Goal: Task Accomplishment & Management: Complete application form

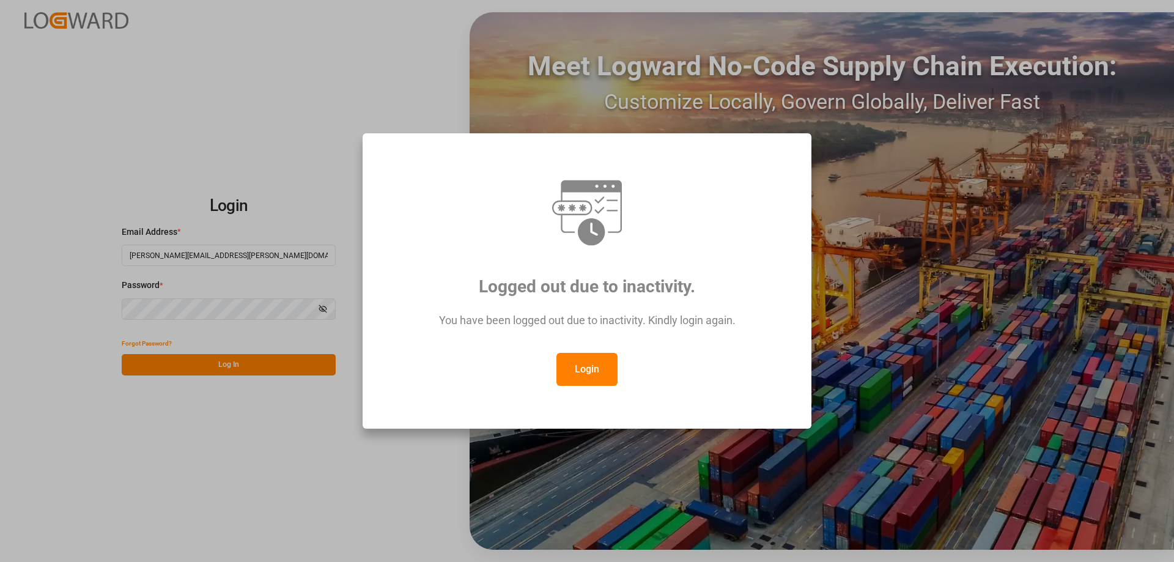
click at [578, 376] on button "Login" at bounding box center [586, 369] width 61 height 33
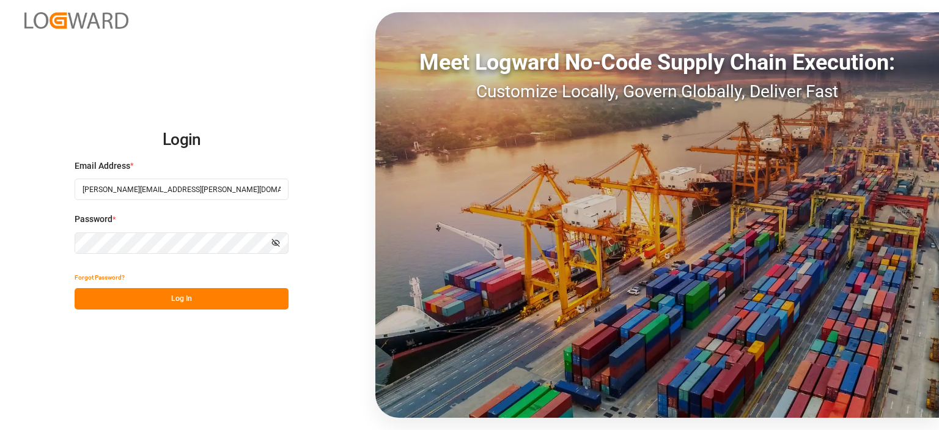
click at [173, 303] on button "Log In" at bounding box center [182, 298] width 214 height 21
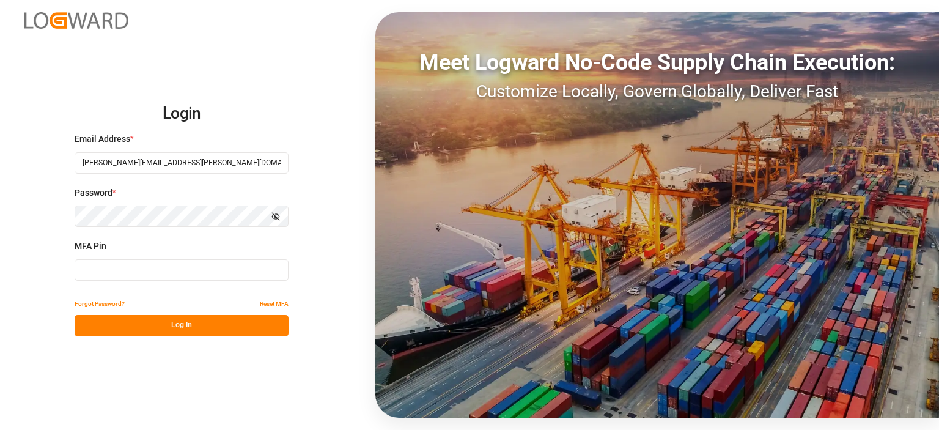
click at [128, 273] on input at bounding box center [182, 269] width 214 height 21
type input "321995"
click at [254, 322] on button "Log In" at bounding box center [182, 325] width 214 height 21
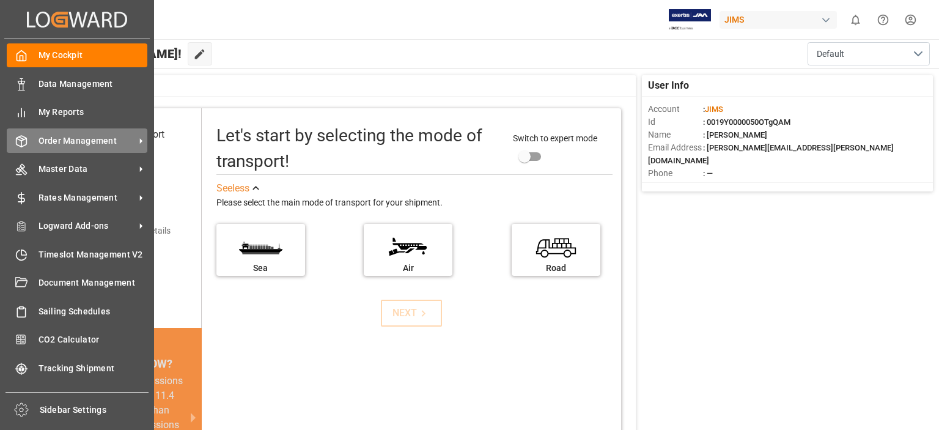
click at [55, 144] on span "Order Management" at bounding box center [87, 141] width 97 height 13
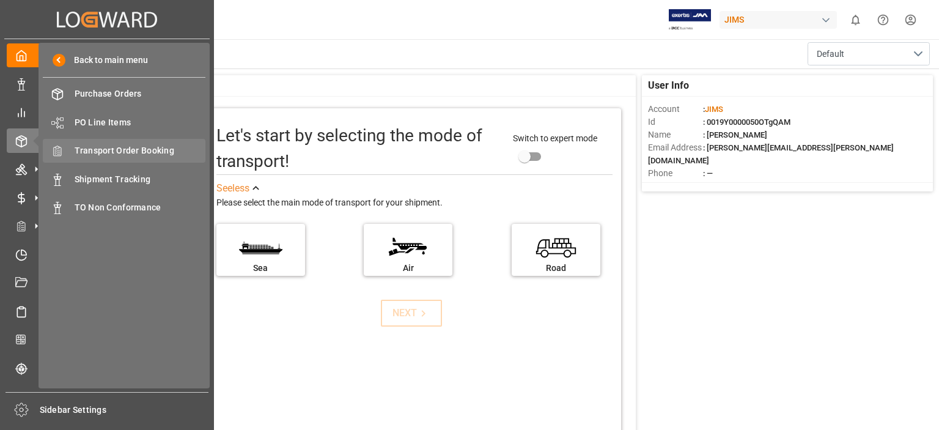
click at [111, 151] on span "Transport Order Booking" at bounding box center [140, 150] width 131 height 13
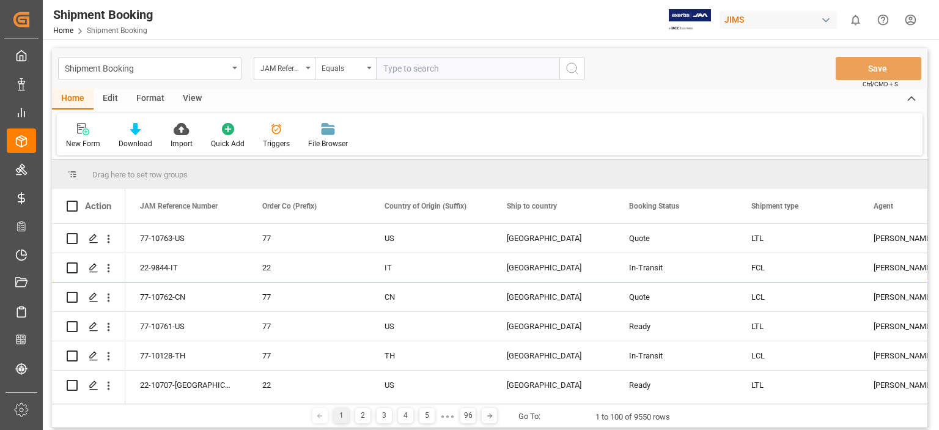
click at [443, 71] on input "text" at bounding box center [467, 68] width 183 height 23
type input "77-10724-se"
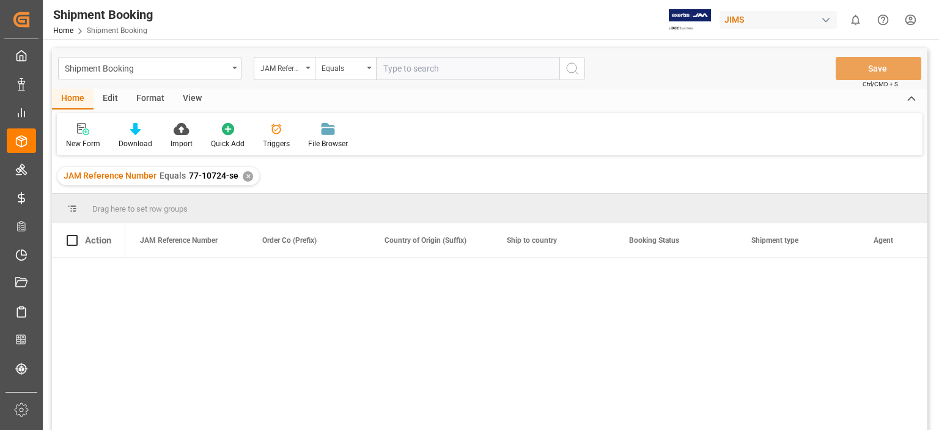
click at [251, 177] on div "JAM Reference Number Equals 77-10724-se ✕" at bounding box center [158, 176] width 202 height 18
click at [243, 177] on div "✕" at bounding box center [248, 176] width 10 height 10
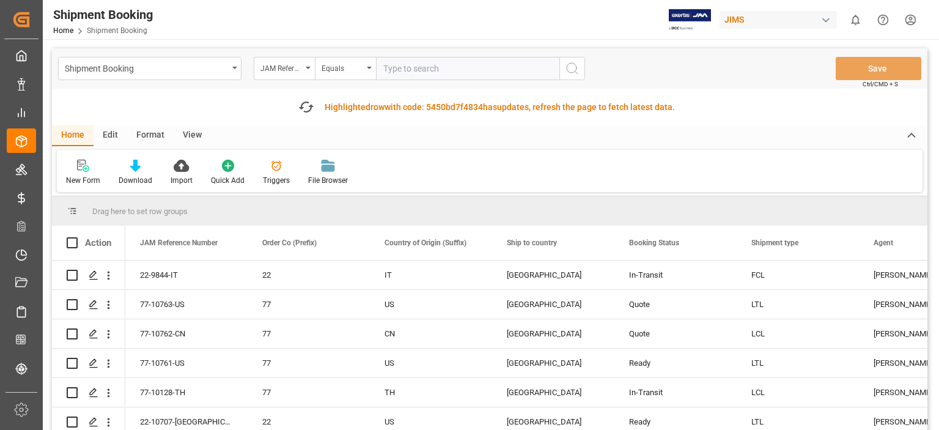
click at [420, 68] on input "text" at bounding box center [467, 68] width 183 height 23
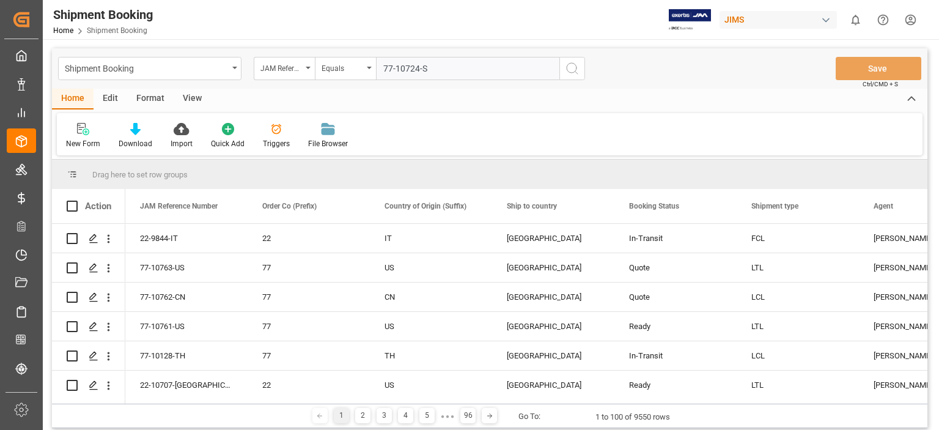
type input "77-10724-SE"
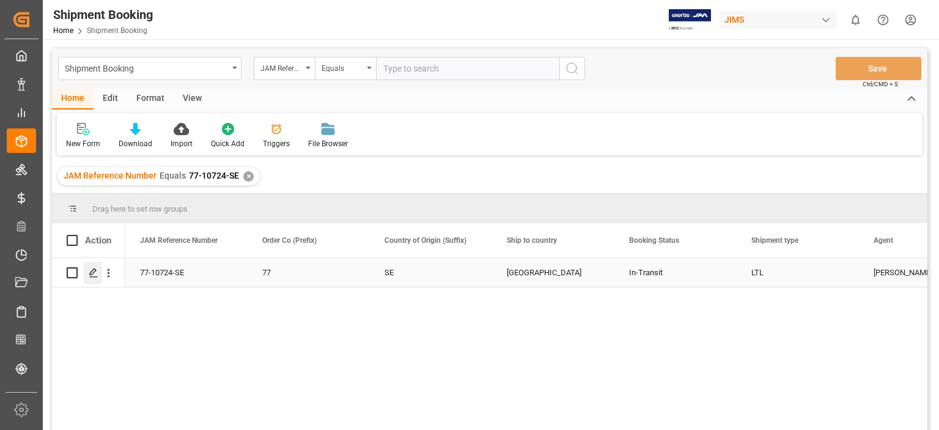
click at [94, 273] on icon "Press SPACE to select this row." at bounding box center [94, 273] width 10 height 10
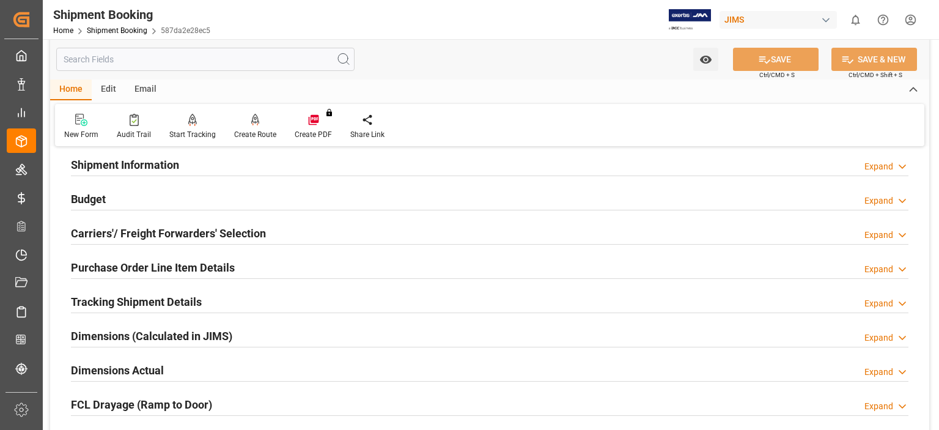
scroll to position [204, 0]
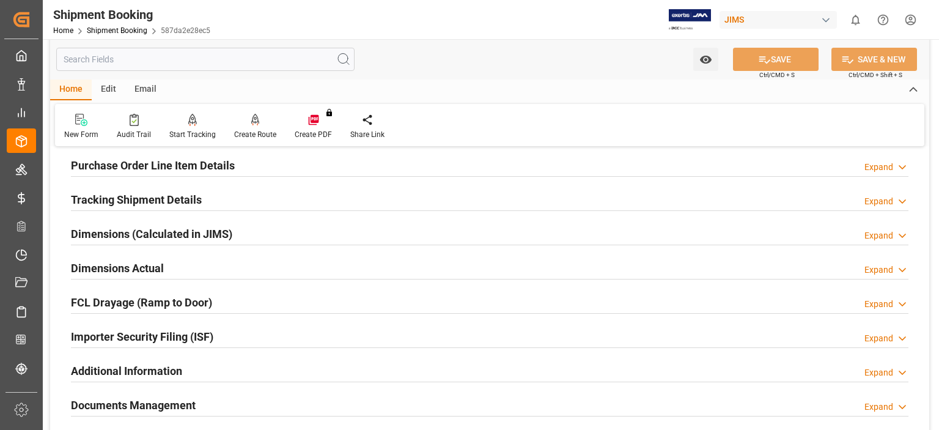
click at [144, 199] on h2 "Tracking Shipment Details" at bounding box center [136, 199] width 131 height 17
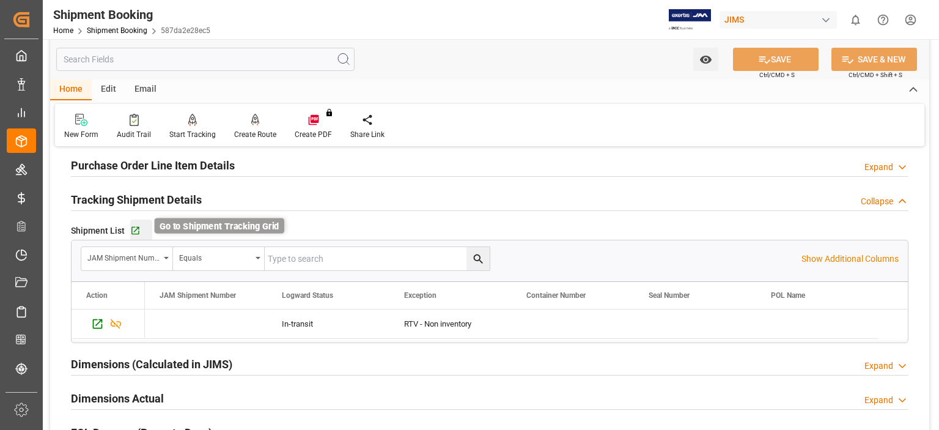
click at [137, 231] on icon "button" at bounding box center [135, 231] width 8 height 8
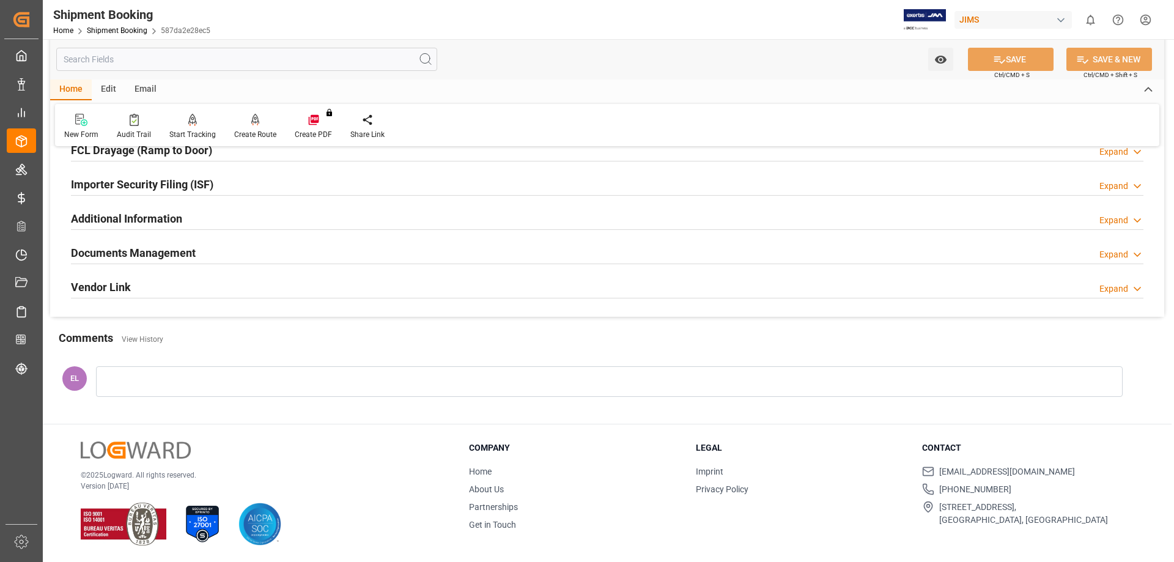
scroll to position [0, 0]
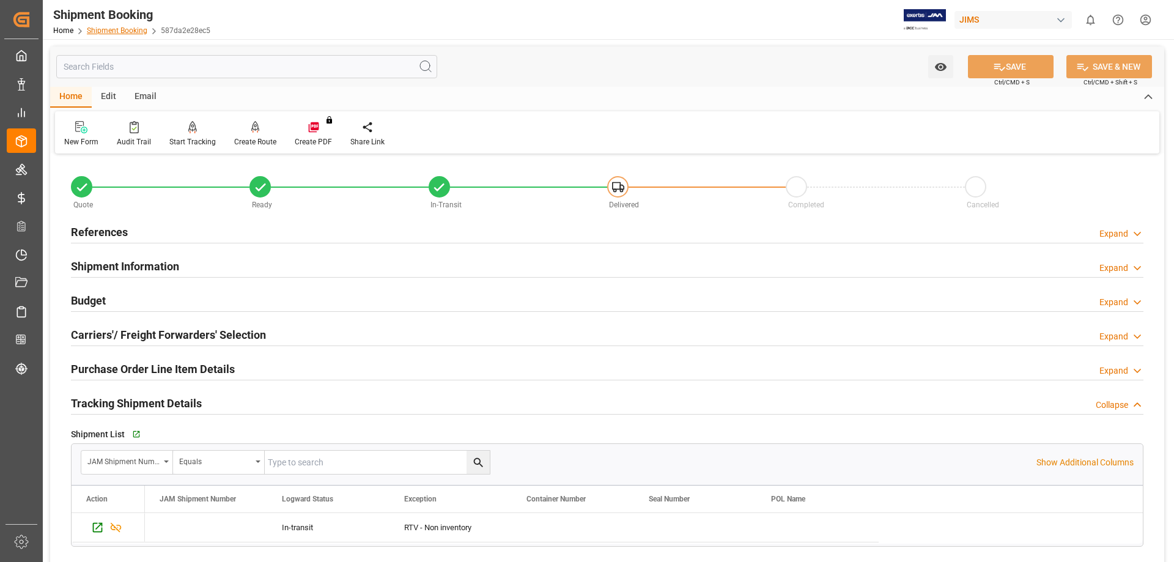
click at [121, 29] on link "Shipment Booking" at bounding box center [117, 30] width 61 height 9
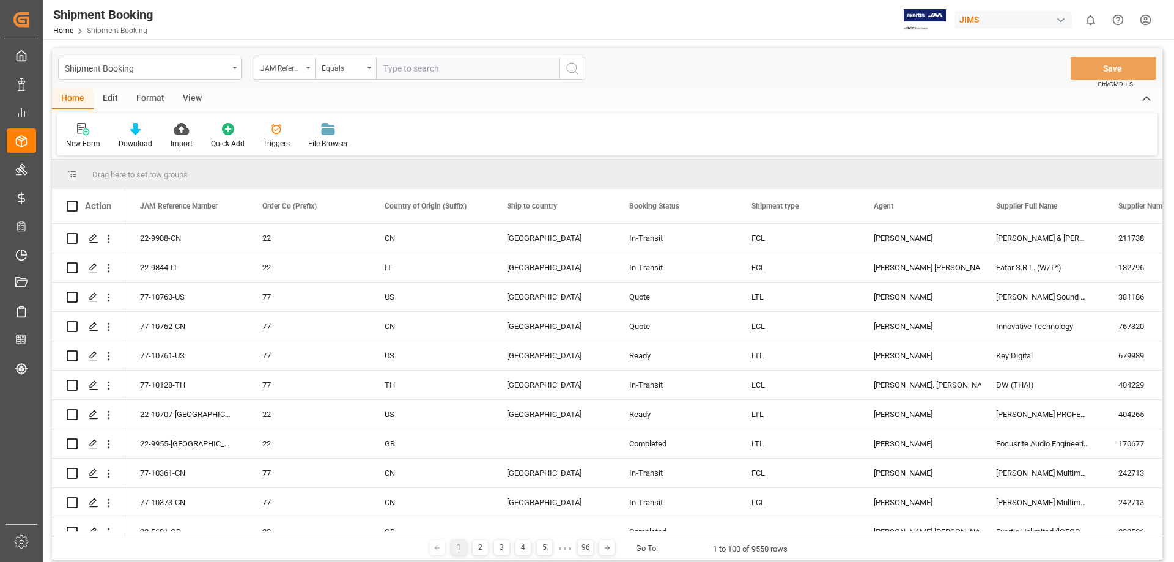
click at [431, 70] on input "text" at bounding box center [467, 68] width 183 height 23
type input "77-10720-US"
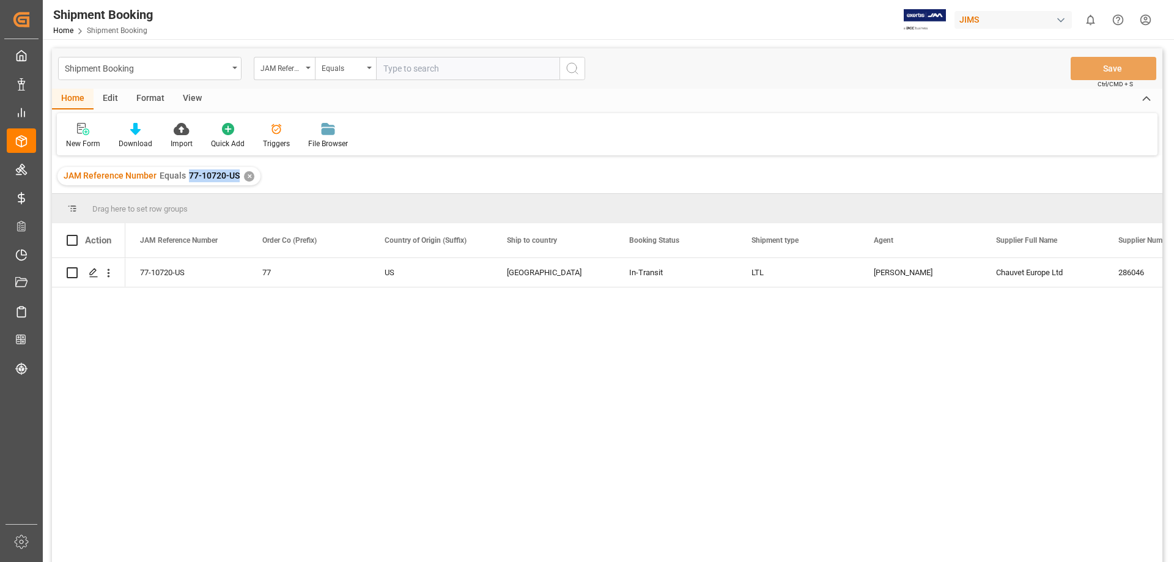
drag, startPoint x: 186, startPoint y: 177, endPoint x: 236, endPoint y: 186, distance: 50.9
click at [236, 186] on div "JAM Reference Number Equals 77-10720-US ✕" at bounding box center [607, 176] width 1110 height 34
copy span "77-10720-US"
click at [377, 393] on div "77-10720-US 77 US Canada In-Transit LTL [PERSON_NAME] Chauvet Europe Ltd 286046…" at bounding box center [643, 414] width 1037 height 312
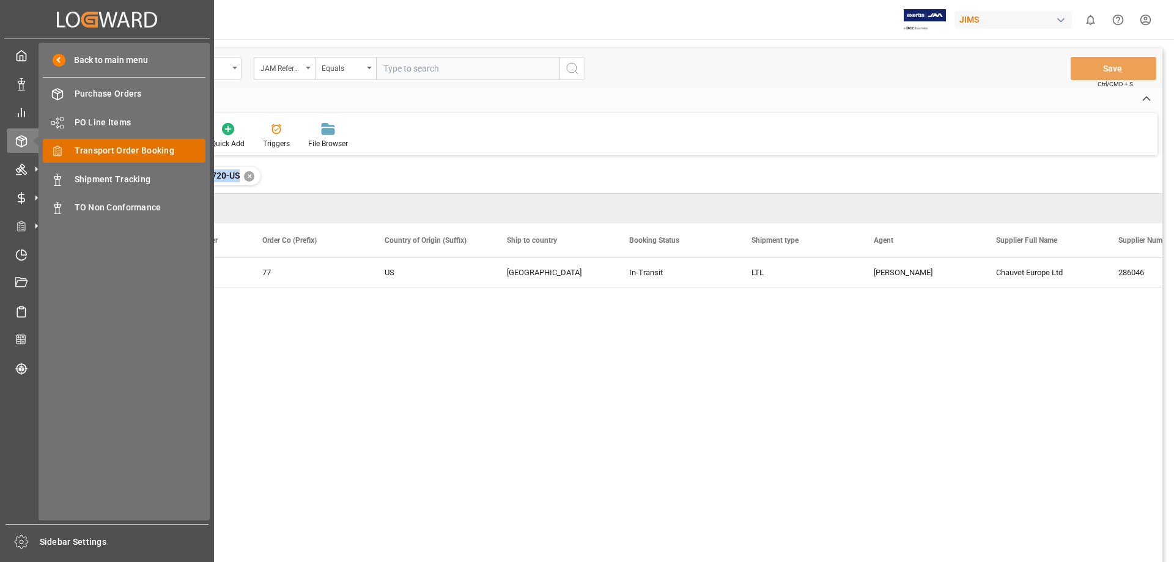
click at [131, 151] on span "Transport Order Booking" at bounding box center [140, 150] width 131 height 13
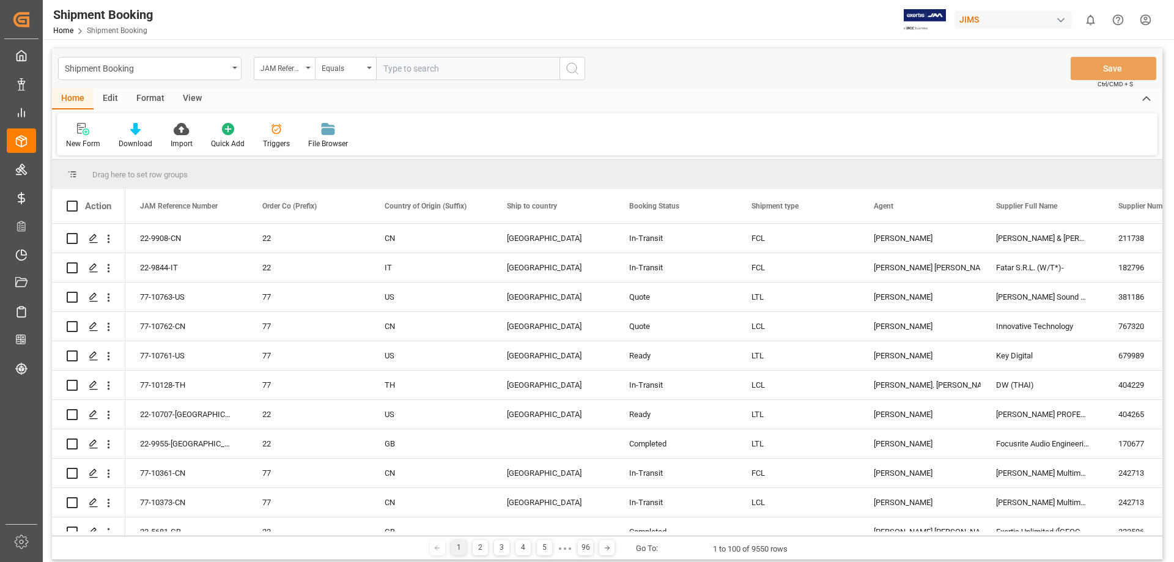
click at [432, 72] on input "text" at bounding box center [467, 68] width 183 height 23
click at [308, 68] on icon "open menu" at bounding box center [308, 68] width 5 height 2
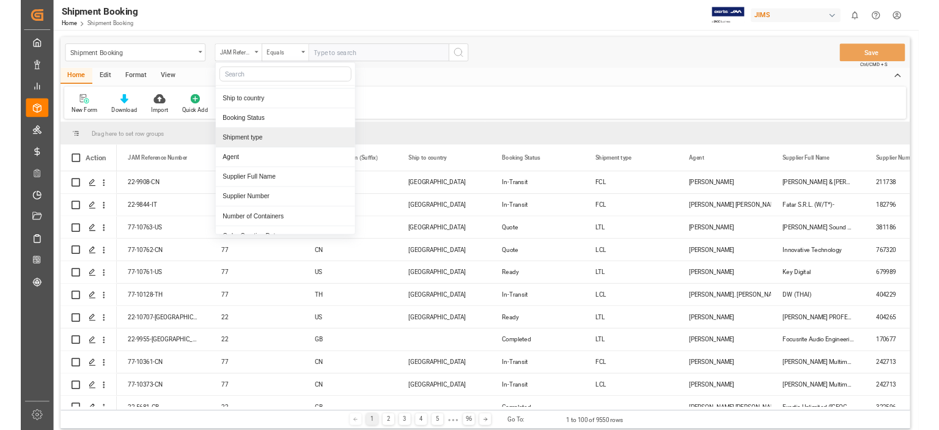
scroll to position [102, 0]
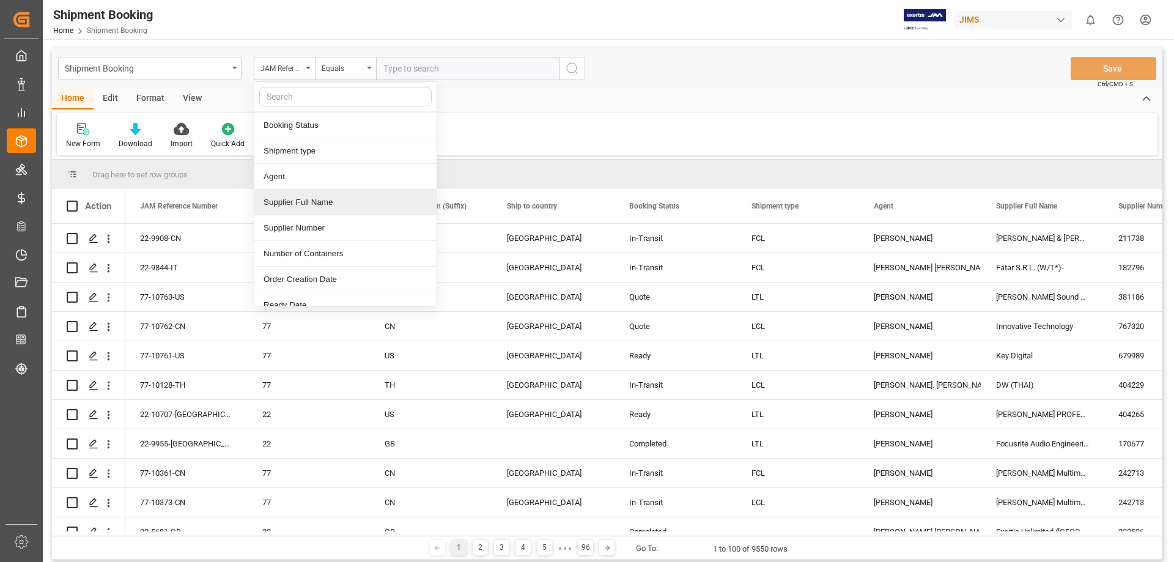
click at [334, 203] on div "Supplier Full Name" at bounding box center [345, 203] width 182 height 26
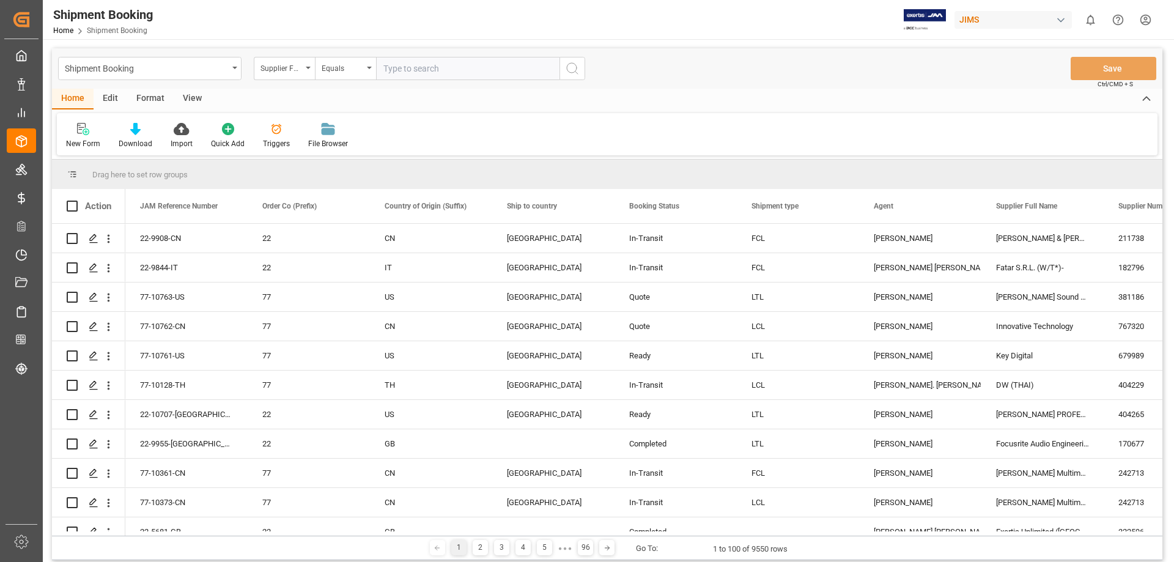
click at [496, 67] on input "text" at bounding box center [467, 68] width 183 height 23
type input "s"
type input "Ashly"
click at [574, 73] on icon "search button" at bounding box center [572, 68] width 15 height 15
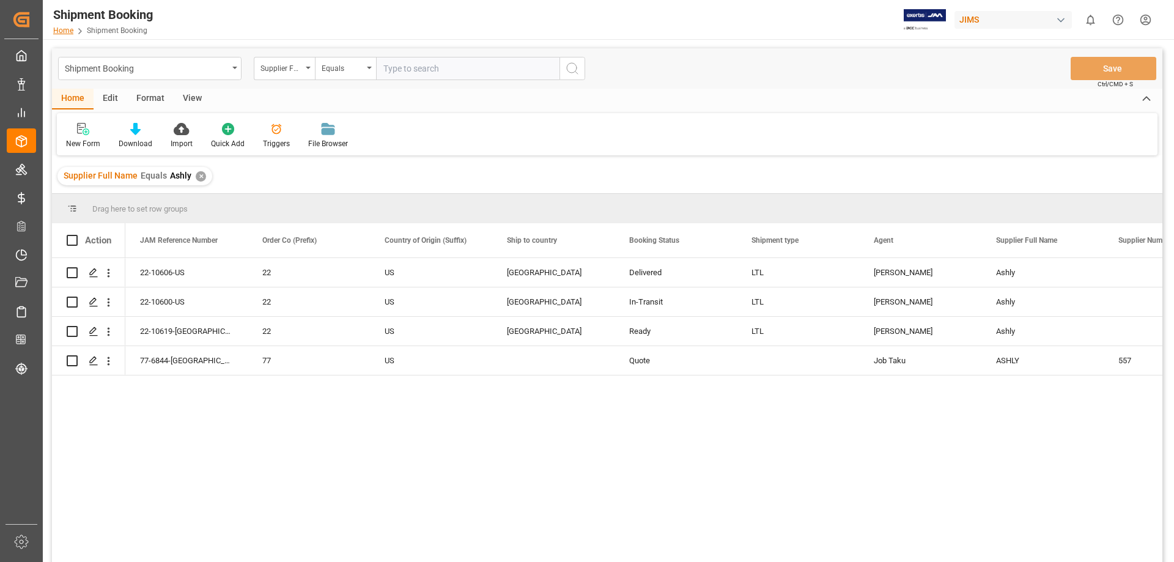
click at [62, 33] on link "Home" at bounding box center [63, 30] width 20 height 9
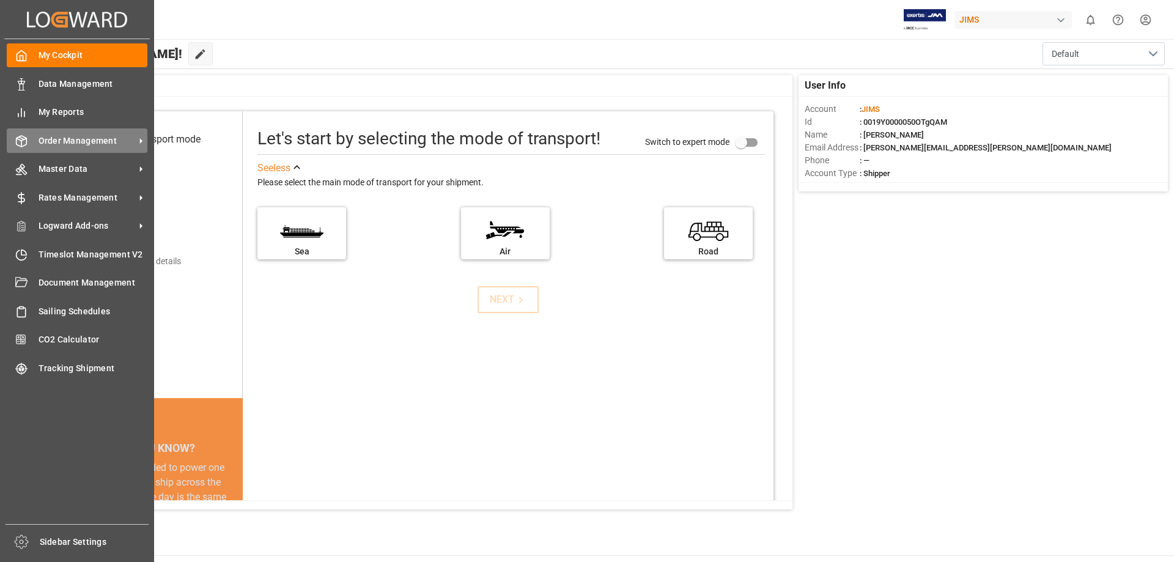
click at [70, 140] on span "Order Management" at bounding box center [87, 141] width 97 height 13
click at [87, 135] on span "Order Management" at bounding box center [87, 141] width 97 height 13
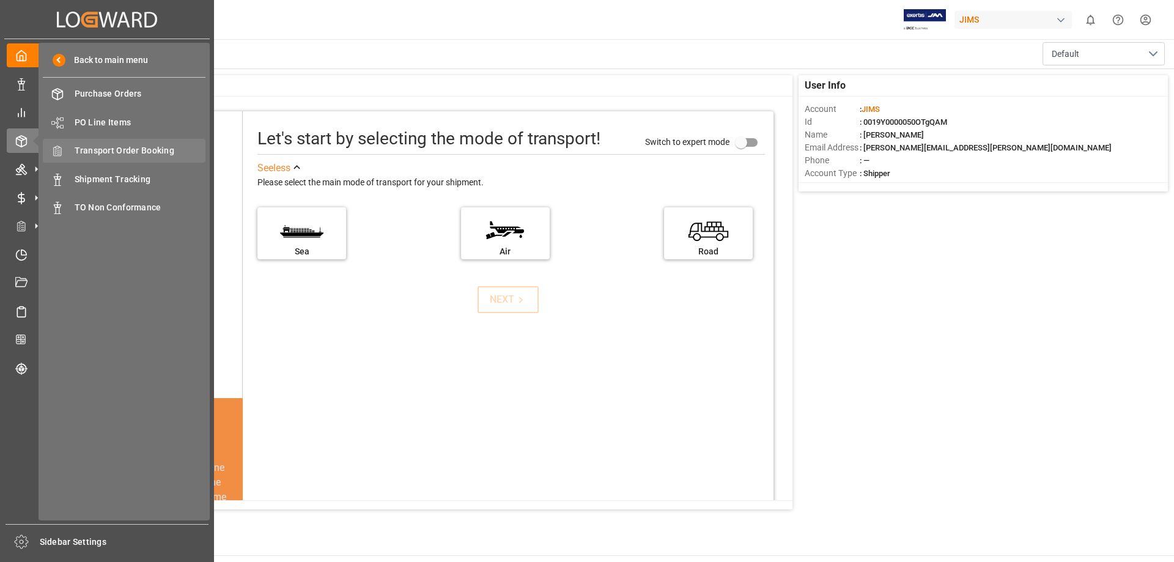
click at [135, 151] on span "Transport Order Booking" at bounding box center [140, 150] width 131 height 13
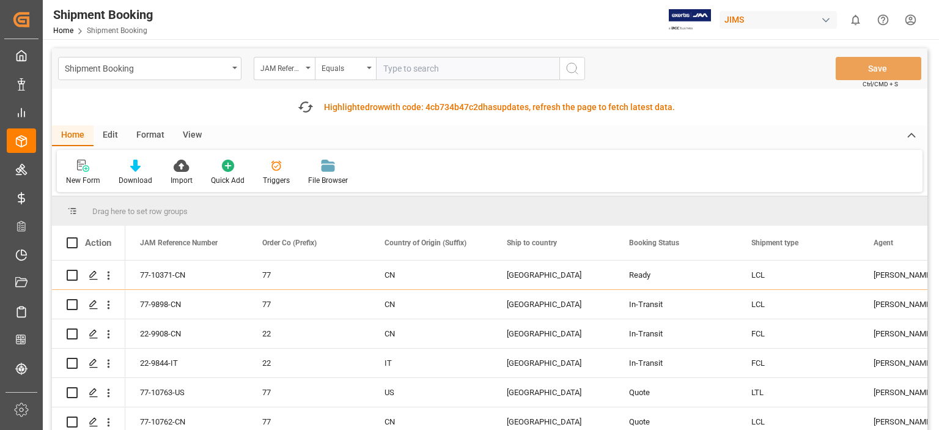
drag, startPoint x: 194, startPoint y: 1, endPoint x: 220, endPoint y: 120, distance: 122.1
click at [220, 120] on div "Fetch latest updates Highlighted row with code: 4cb734b47c2d 4cb734b47c2d has u…" at bounding box center [490, 107] width 876 height 37
click at [87, 171] on icon at bounding box center [86, 168] width 7 height 7
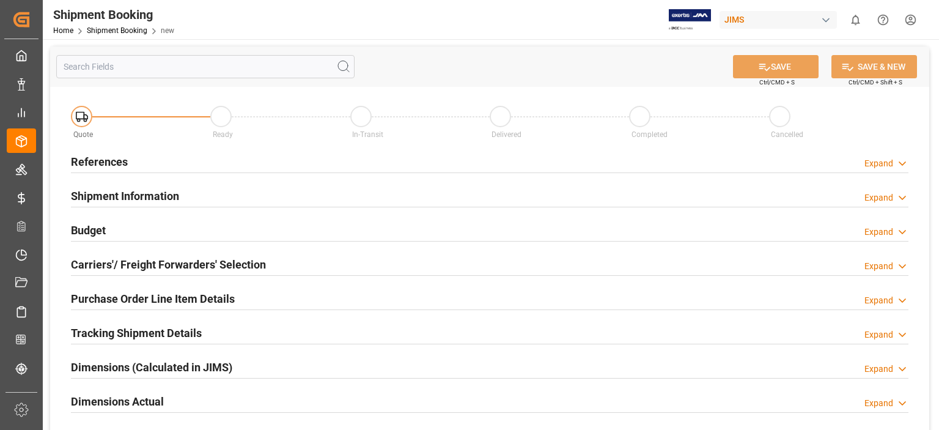
click at [96, 164] on h2 "References" at bounding box center [99, 161] width 57 height 17
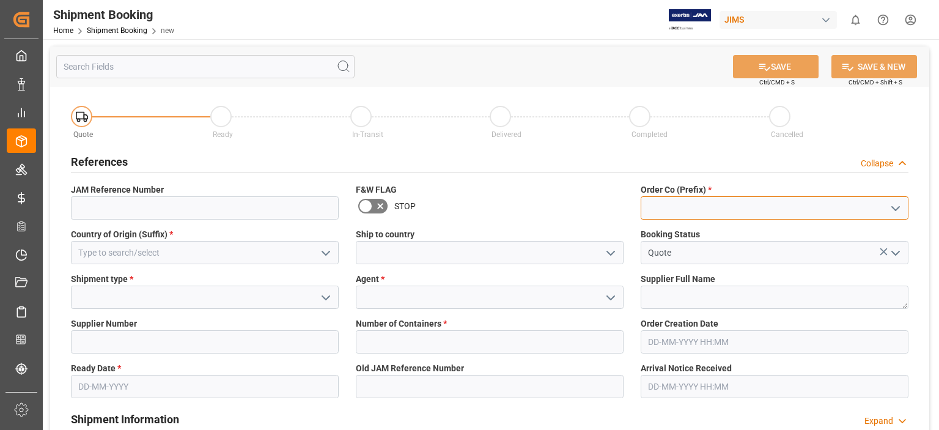
click at [700, 210] on input at bounding box center [775, 207] width 268 height 23
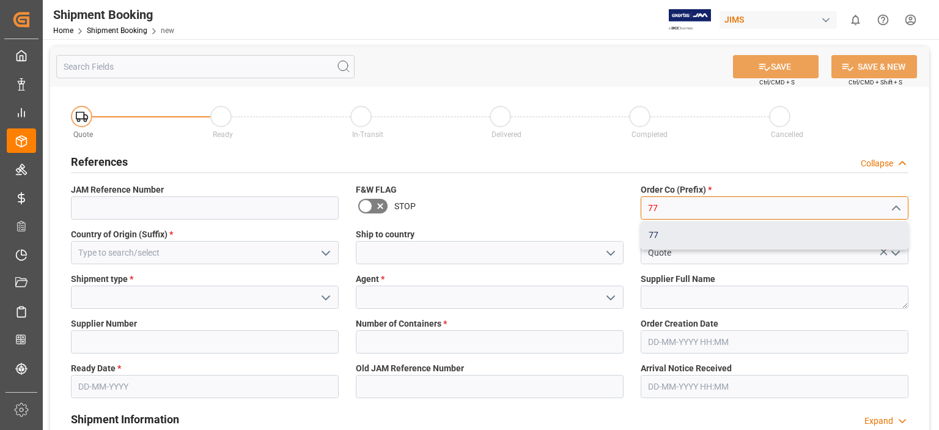
click at [675, 235] on div "77" at bounding box center [774, 235] width 267 height 28
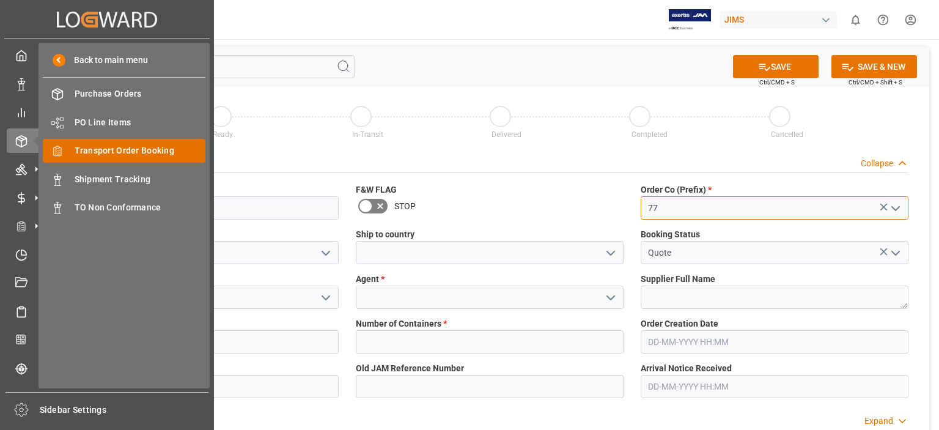
type input "77"
click at [127, 151] on span "Transport Order Booking" at bounding box center [140, 150] width 131 height 13
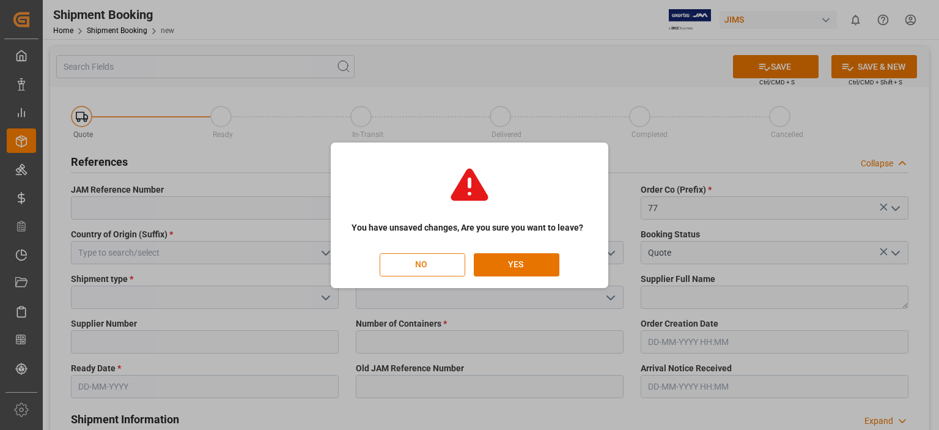
click at [426, 268] on button "NO" at bounding box center [423, 264] width 86 height 23
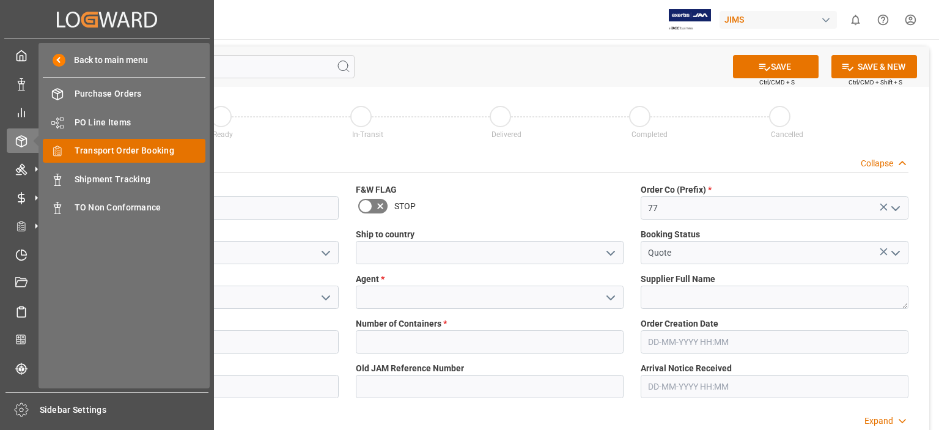
click at [141, 150] on span "Transport Order Booking" at bounding box center [140, 150] width 131 height 13
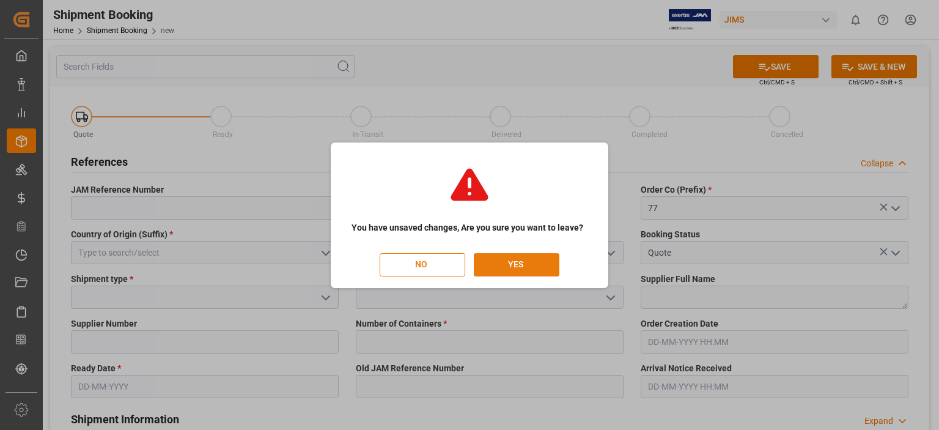
click at [518, 276] on button "YES" at bounding box center [517, 264] width 86 height 23
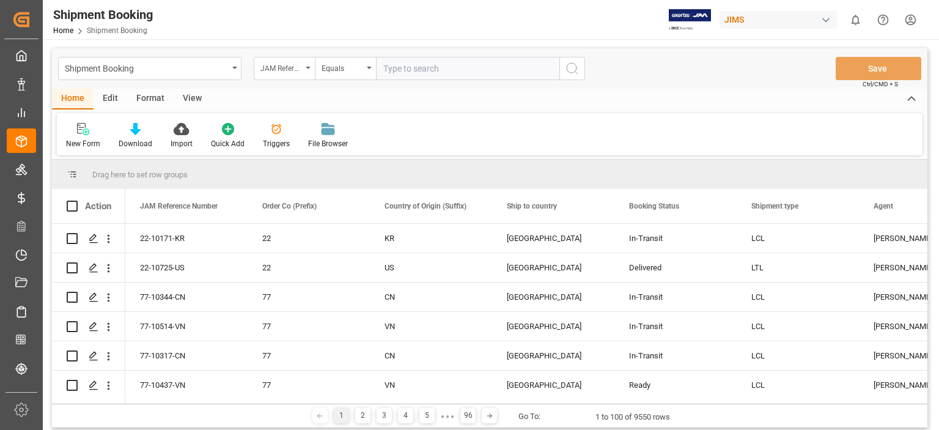
click at [311, 69] on div "JAM Reference Number" at bounding box center [284, 68] width 61 height 23
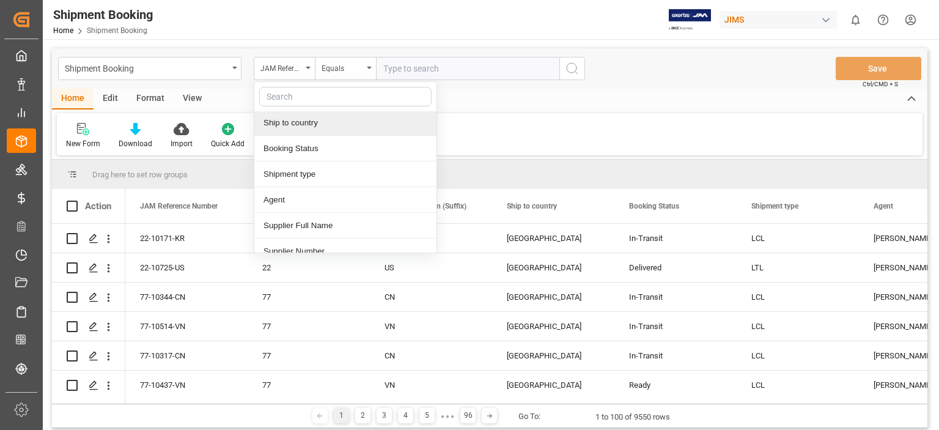
scroll to position [102, 0]
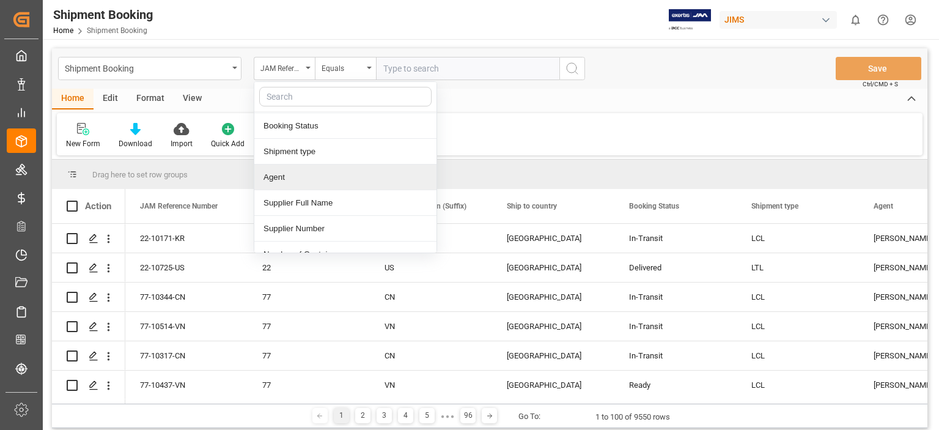
click at [316, 181] on div "Agent" at bounding box center [345, 177] width 182 height 26
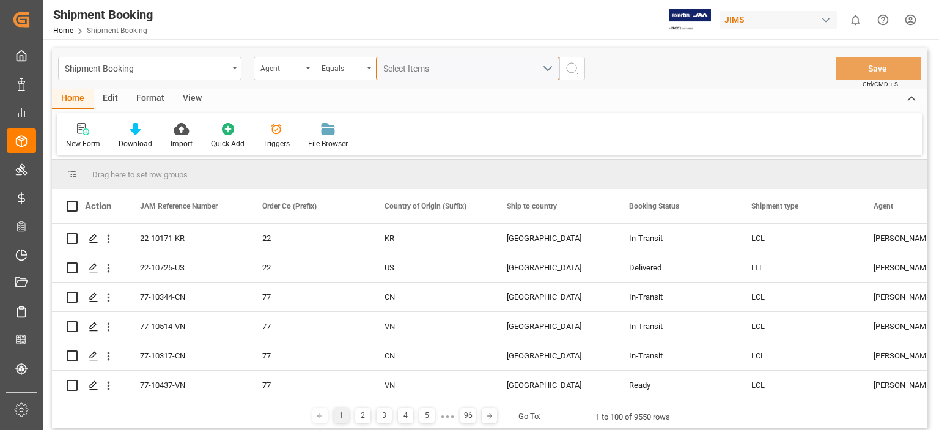
click at [486, 68] on div "Select Items" at bounding box center [462, 68] width 159 height 13
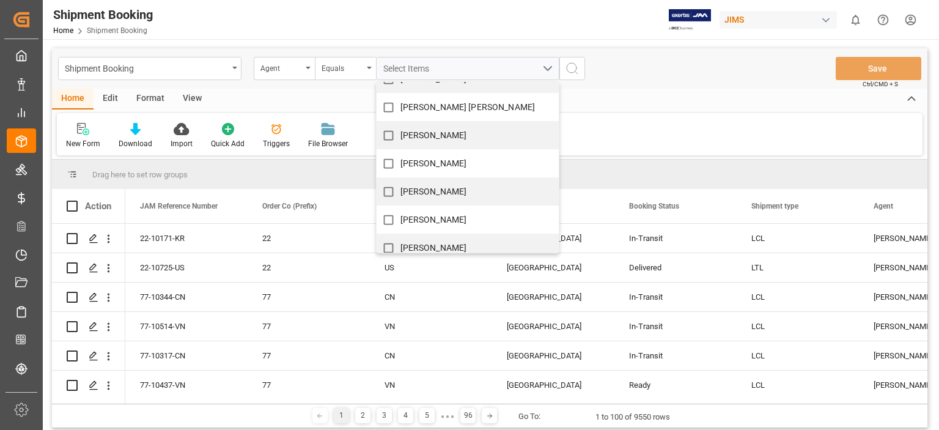
click at [443, 220] on div "[PERSON_NAME]" at bounding box center [468, 219] width 182 height 28
click at [393, 220] on input "[PERSON_NAME]" at bounding box center [389, 220] width 24 height 24
checkbox input "true"
click at [575, 70] on icon "search button" at bounding box center [572, 68] width 15 height 15
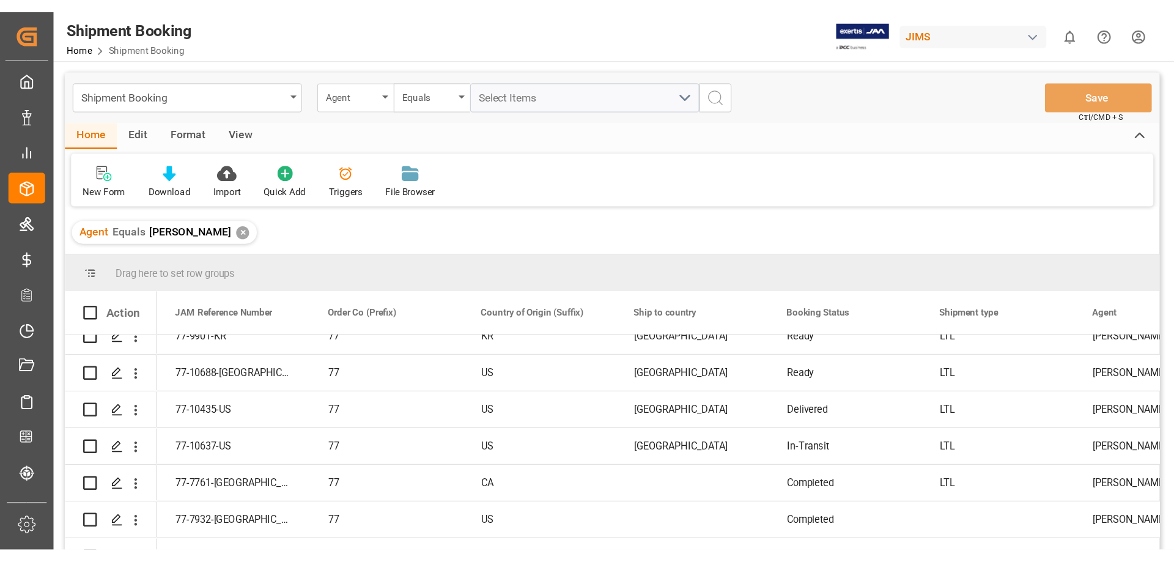
scroll to position [102, 0]
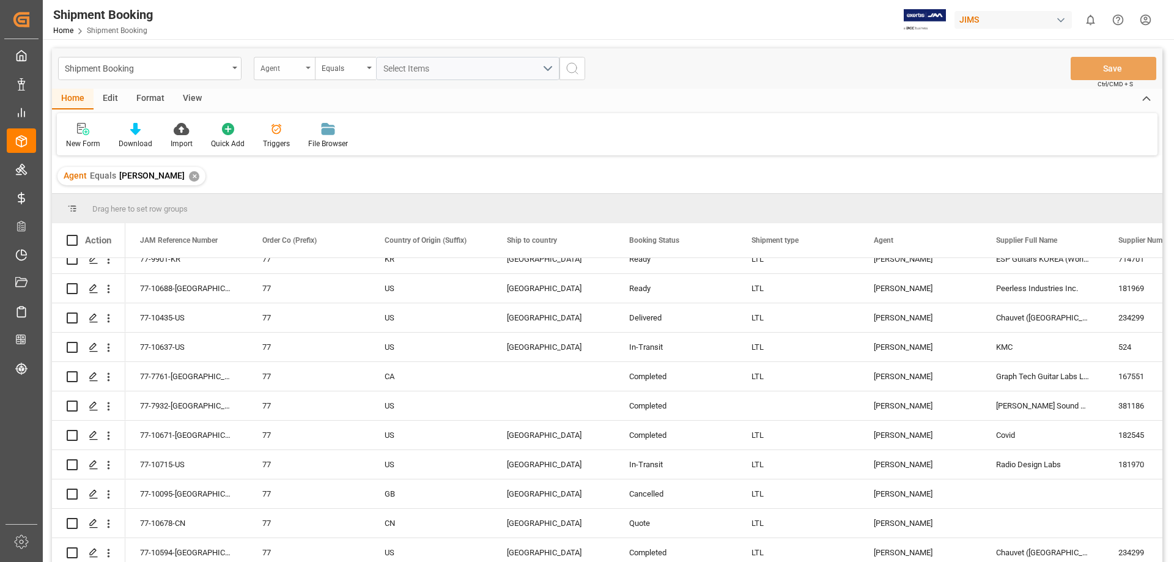
click at [310, 67] on icon "open menu" at bounding box center [308, 68] width 5 height 2
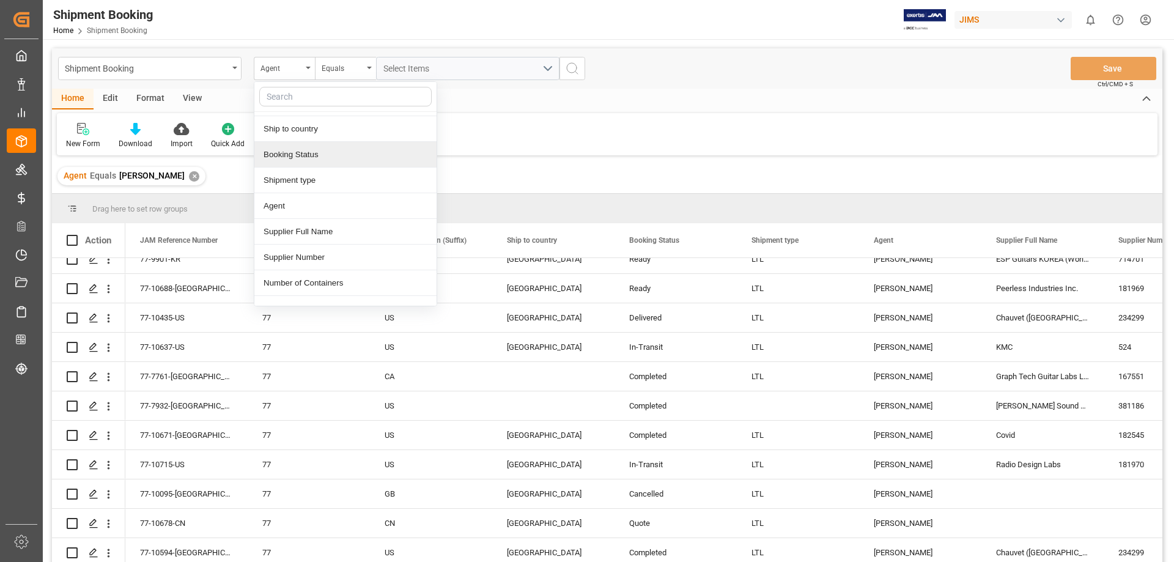
scroll to position [102, 0]
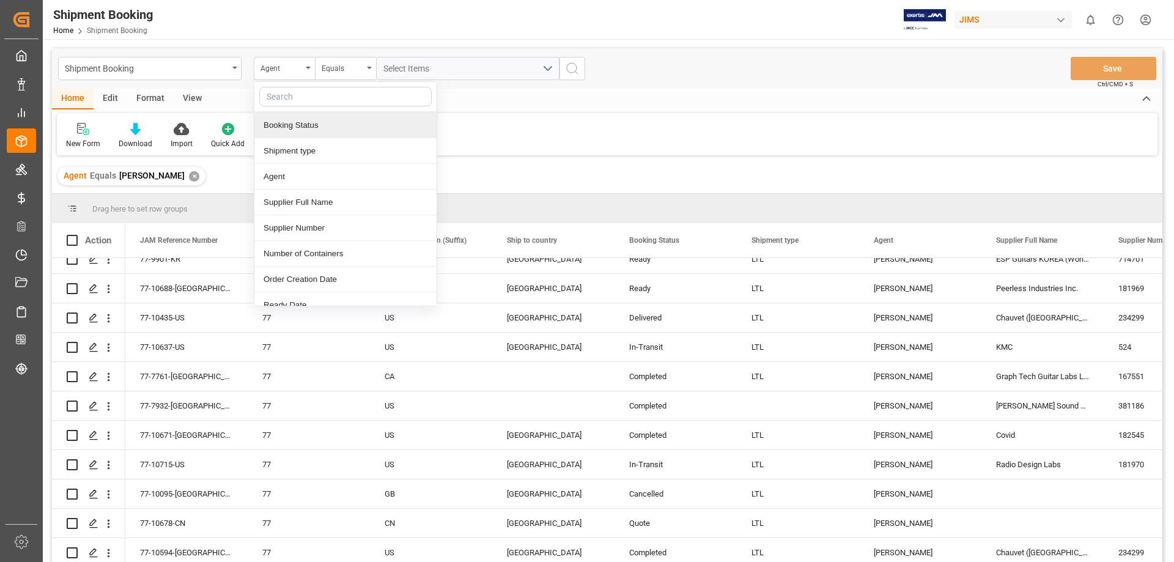
click at [327, 128] on div "Booking Status" at bounding box center [345, 126] width 182 height 26
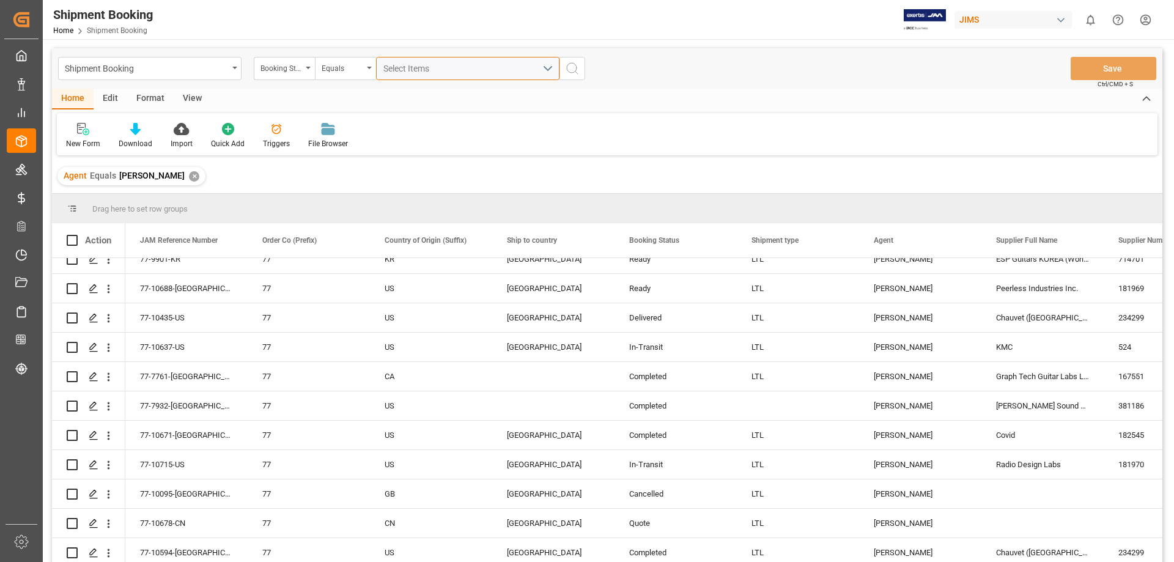
click at [454, 65] on div "Select Items" at bounding box center [462, 68] width 159 height 13
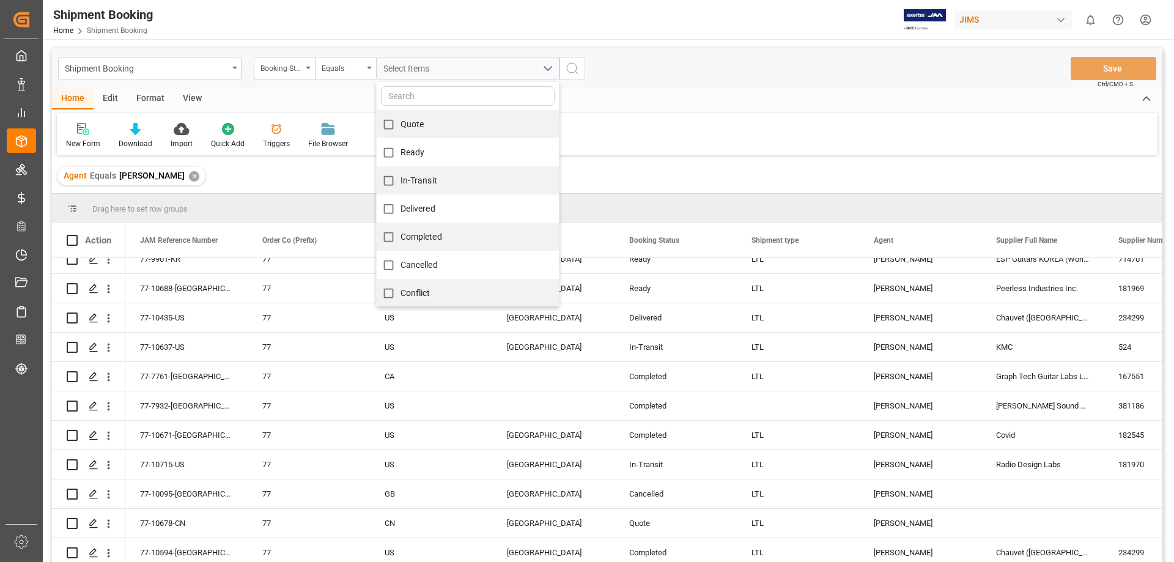
click at [423, 155] on span "Ready" at bounding box center [413, 152] width 24 height 10
click at [401, 155] on input "Ready" at bounding box center [389, 153] width 24 height 24
checkbox input "true"
click at [571, 69] on icon "search button" at bounding box center [572, 68] width 15 height 15
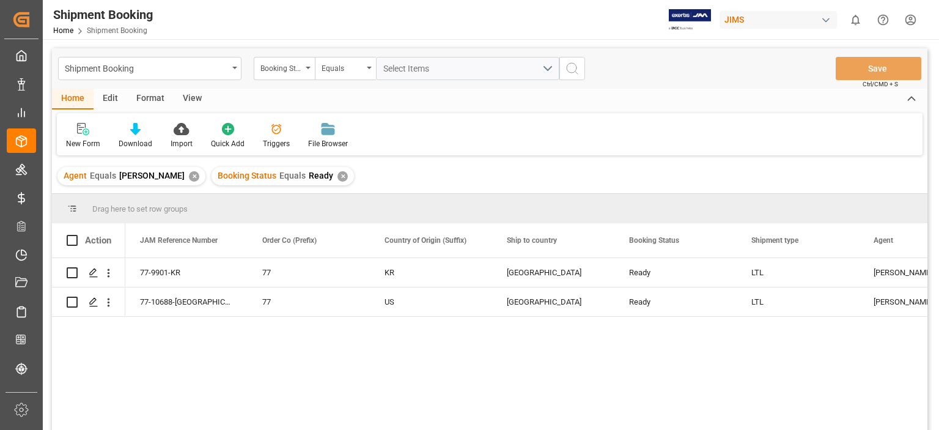
click at [338, 175] on div "✕" at bounding box center [343, 176] width 10 height 10
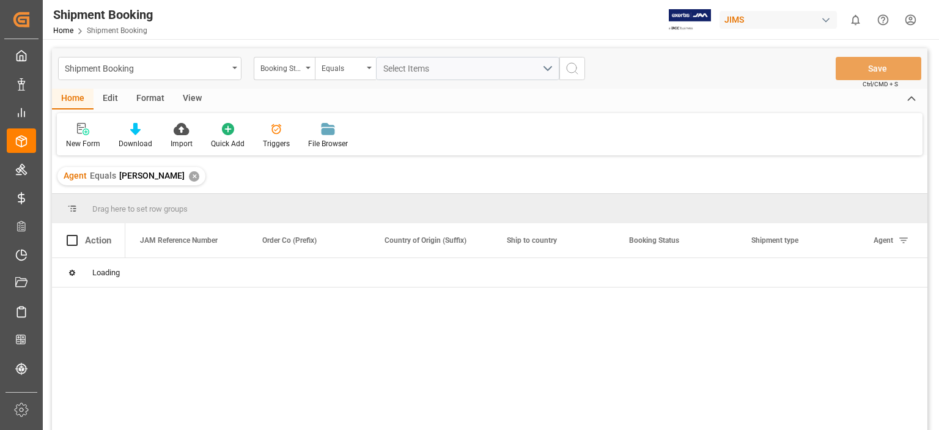
click at [189, 172] on div "✕" at bounding box center [194, 176] width 10 height 10
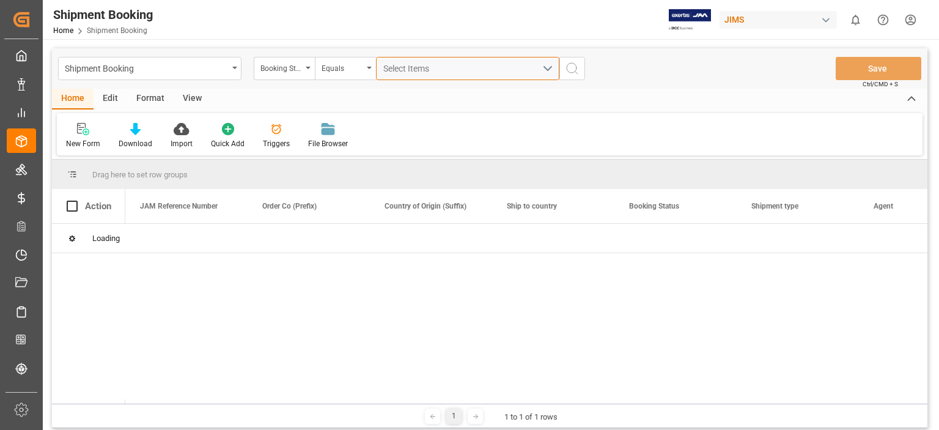
click at [418, 65] on span "Select Items" at bounding box center [409, 69] width 52 height 10
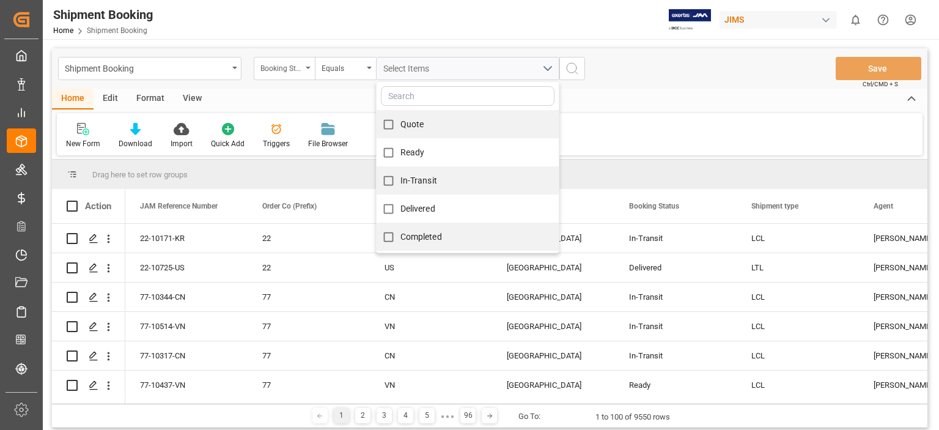
click at [311, 68] on div "Booking Status" at bounding box center [284, 68] width 61 height 23
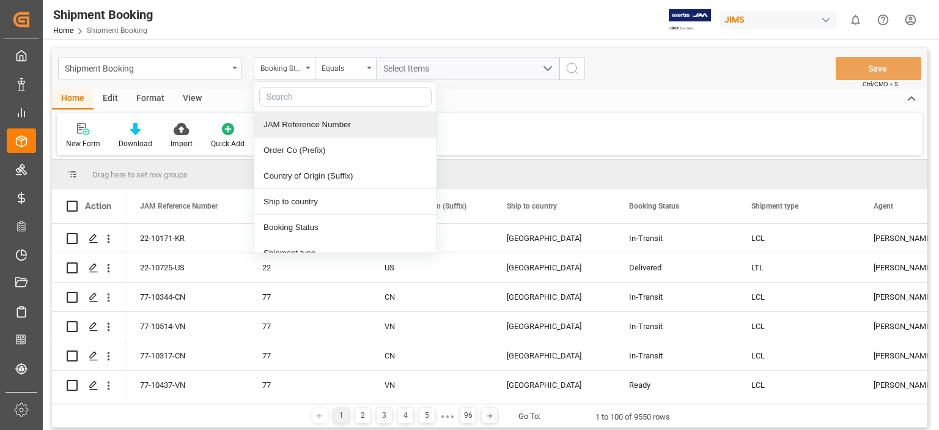
click at [304, 127] on div "JAM Reference Number" at bounding box center [345, 125] width 182 height 26
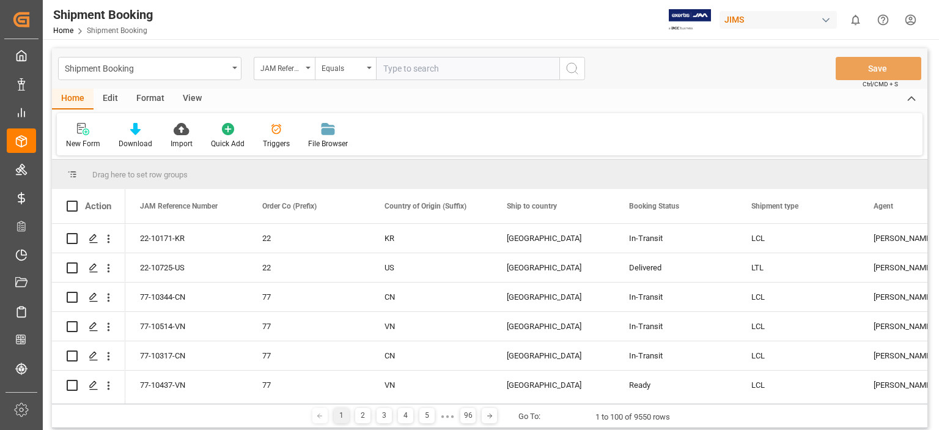
click at [430, 76] on input "text" at bounding box center [467, 68] width 183 height 23
type input "77-10760-us"
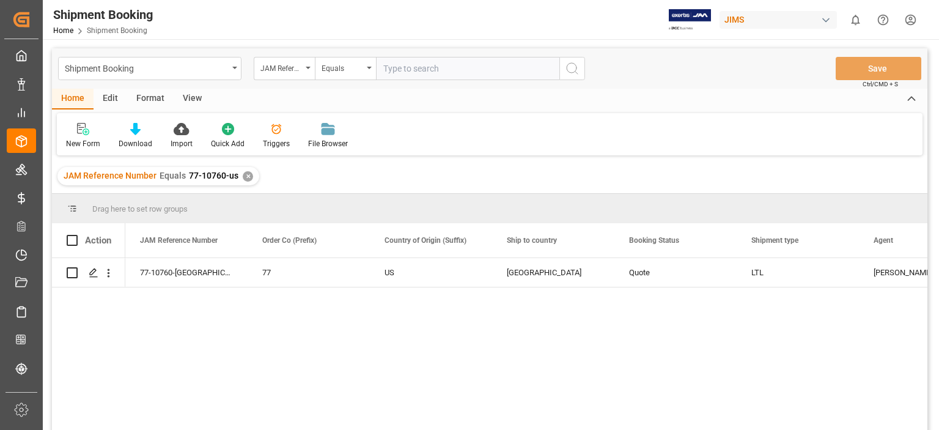
click at [243, 176] on div "✕" at bounding box center [248, 176] width 10 height 10
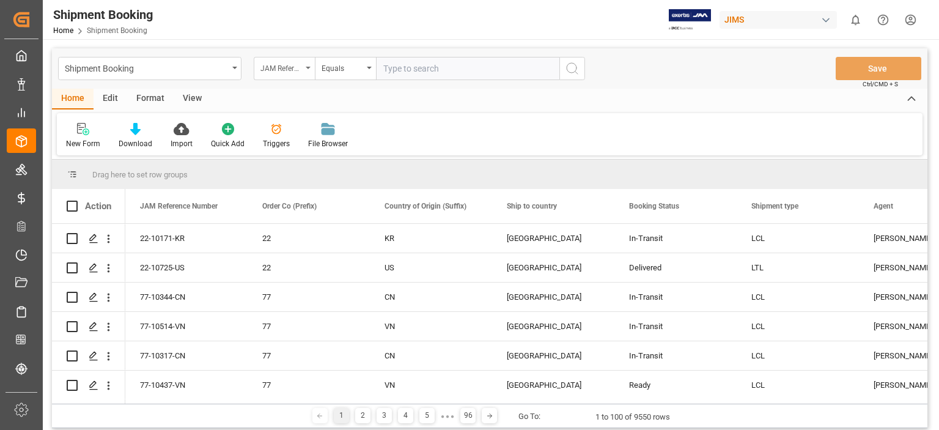
click at [308, 67] on icon "open menu" at bounding box center [308, 68] width 5 height 2
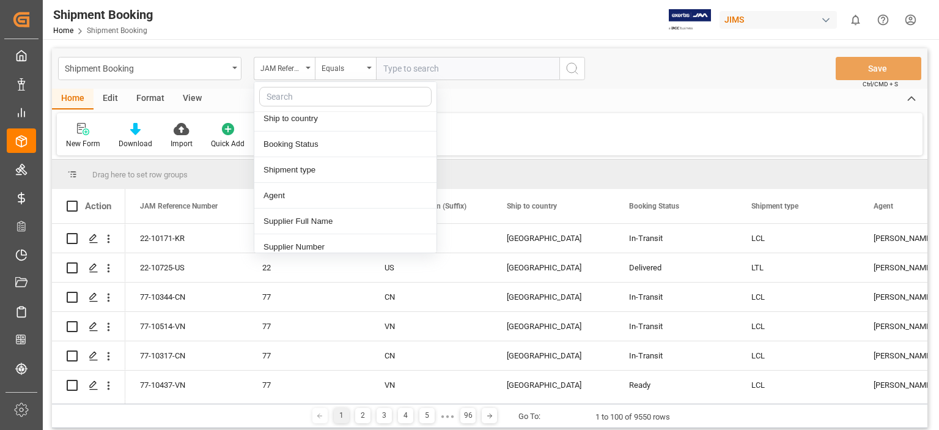
scroll to position [102, 0]
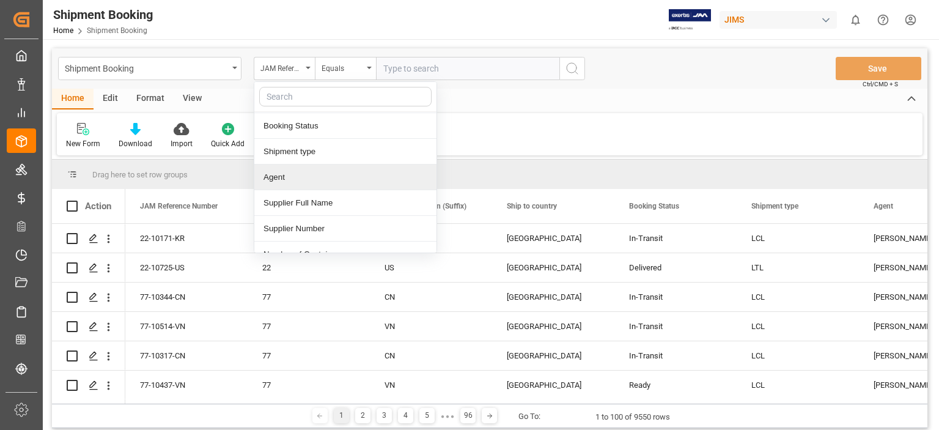
click at [297, 172] on div "Agent" at bounding box center [345, 177] width 182 height 26
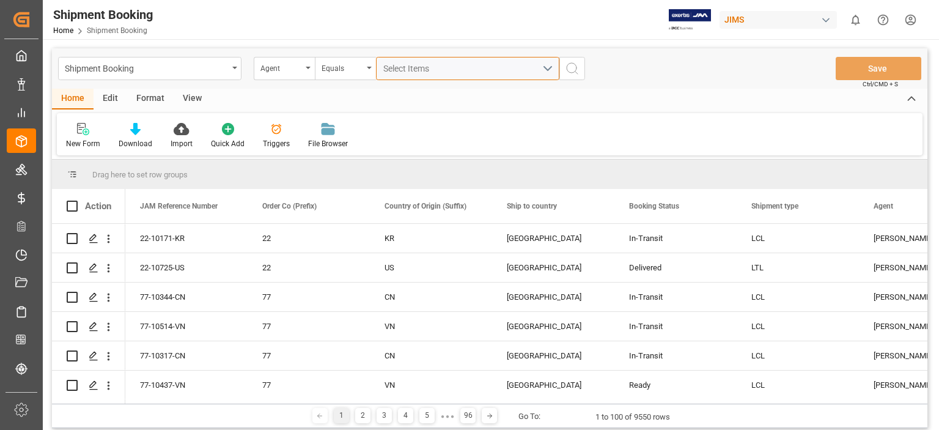
click at [436, 72] on div "Select Items" at bounding box center [462, 68] width 159 height 13
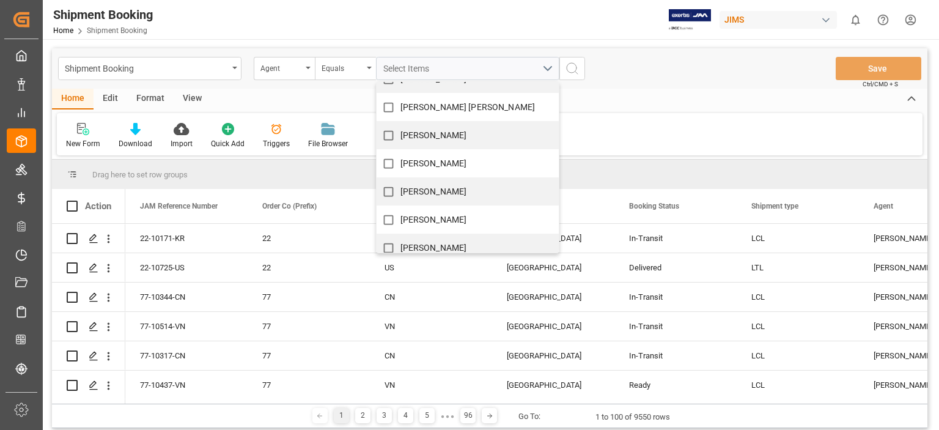
click at [426, 219] on span "[PERSON_NAME]" at bounding box center [434, 220] width 67 height 10
click at [401, 219] on input "[PERSON_NAME]" at bounding box center [389, 220] width 24 height 24
checkbox input "true"
click at [577, 64] on icon "search button" at bounding box center [572, 68] width 15 height 15
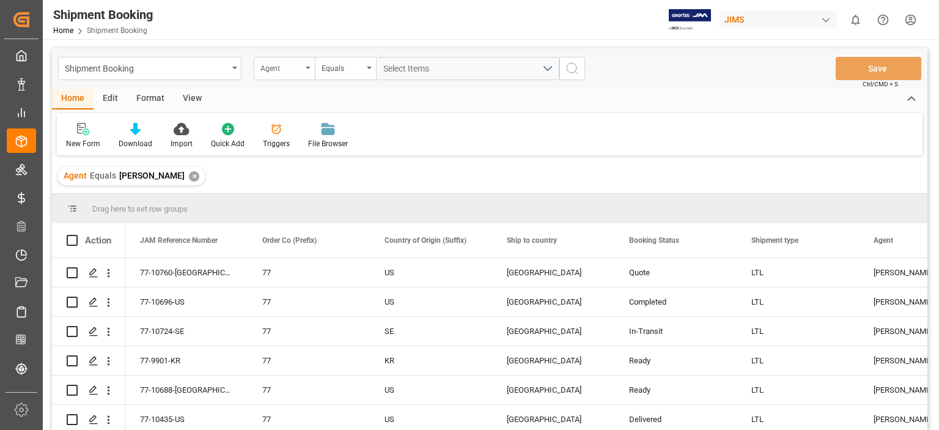
click at [309, 67] on icon "open menu" at bounding box center [308, 68] width 5 height 2
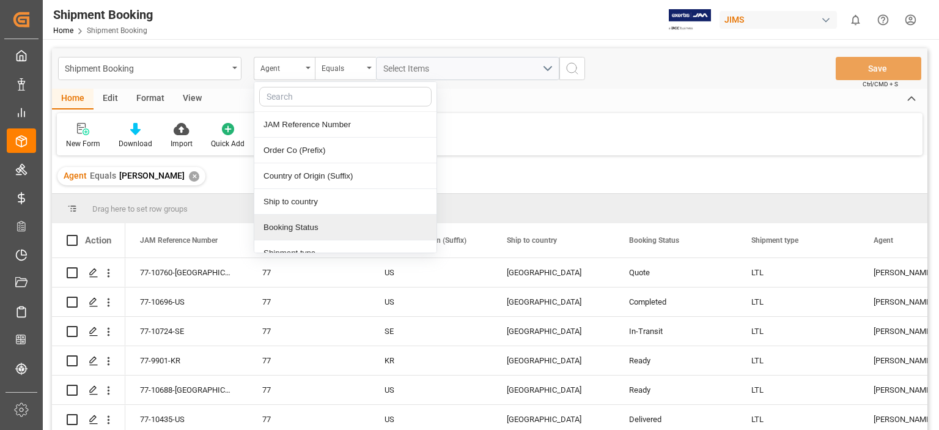
click at [333, 231] on div "Booking Status" at bounding box center [345, 228] width 182 height 26
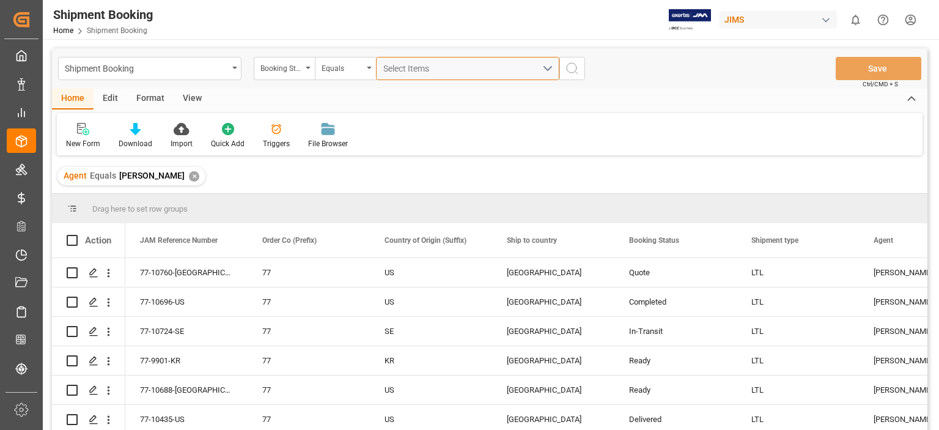
click at [549, 63] on button "Select Items" at bounding box center [467, 68] width 183 height 23
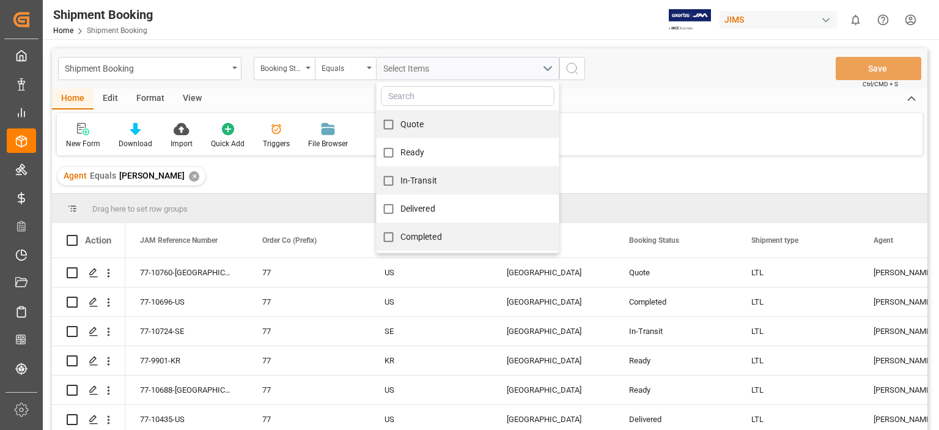
click at [484, 125] on div "Quote" at bounding box center [468, 124] width 182 height 28
click at [386, 120] on input "Quote" at bounding box center [389, 125] width 24 height 24
checkbox input "true"
click at [568, 67] on div "Quote Quote Ready In-Transit Delivered Completed Cancelled Conflict" at bounding box center [468, 68] width 202 height 23
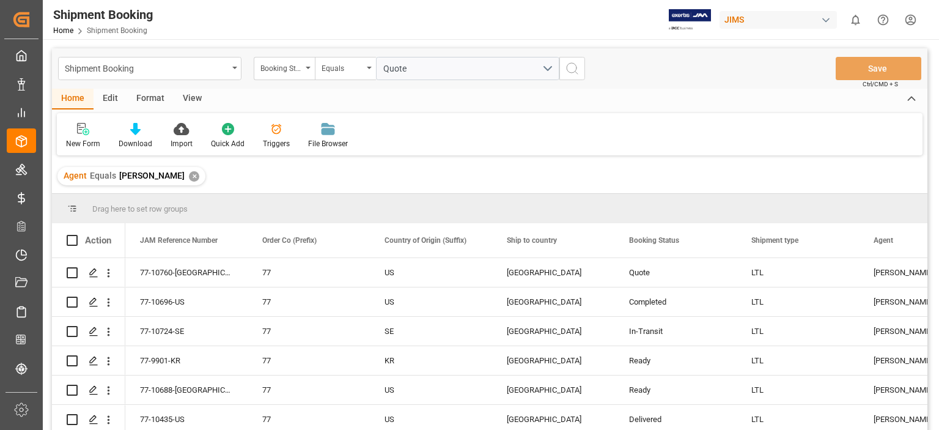
click at [568, 67] on div "Quote" at bounding box center [468, 68] width 202 height 23
click at [572, 68] on icon "search button" at bounding box center [572, 68] width 15 height 15
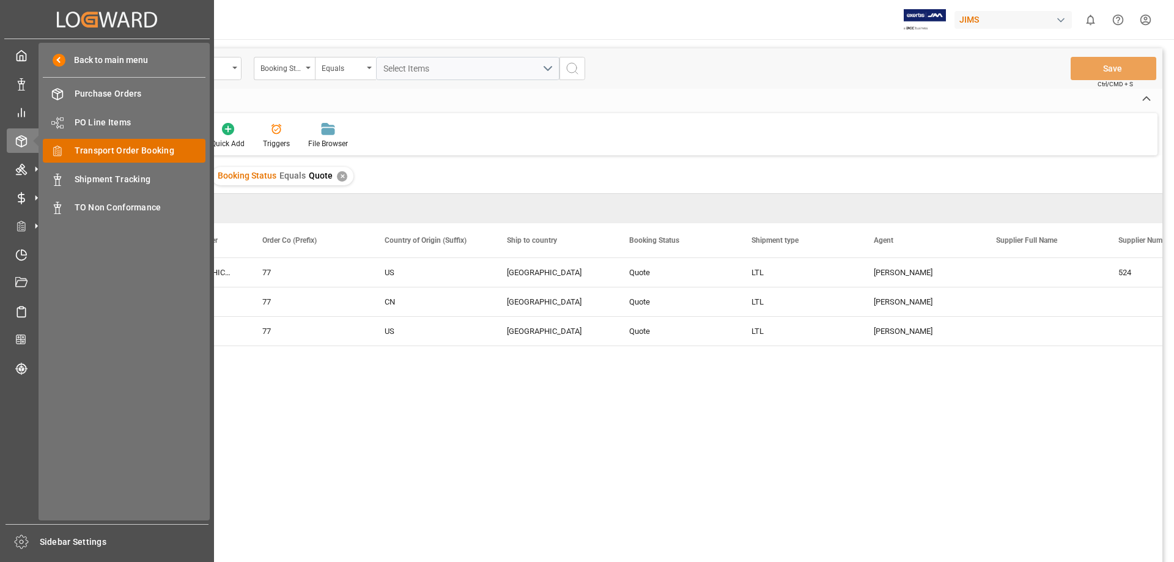
click at [134, 147] on span "Transport Order Booking" at bounding box center [140, 150] width 131 height 13
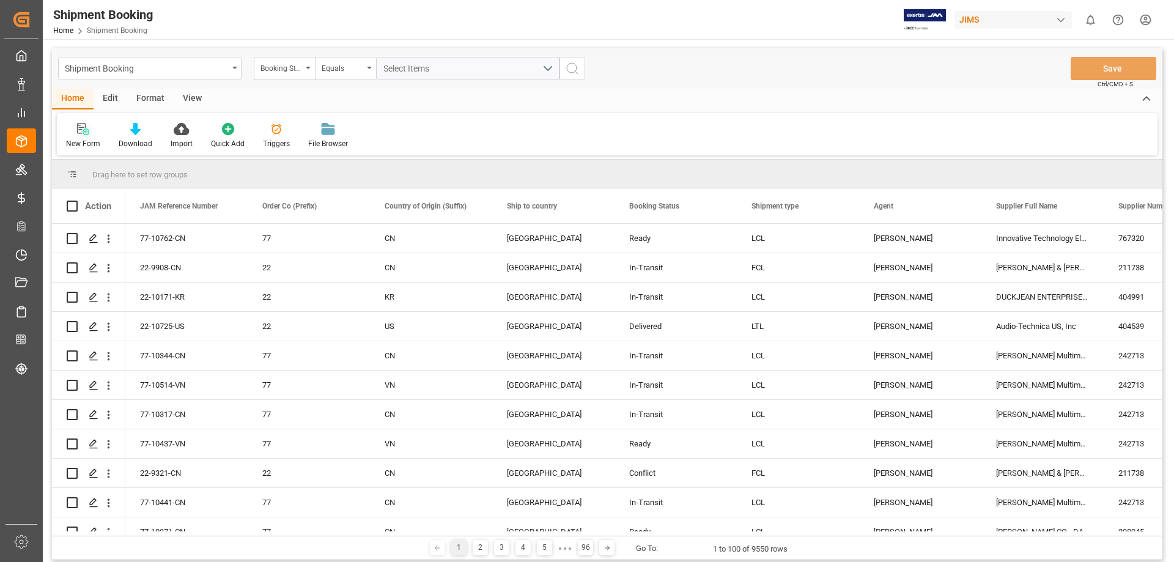
click at [85, 131] on icon at bounding box center [83, 129] width 12 height 12
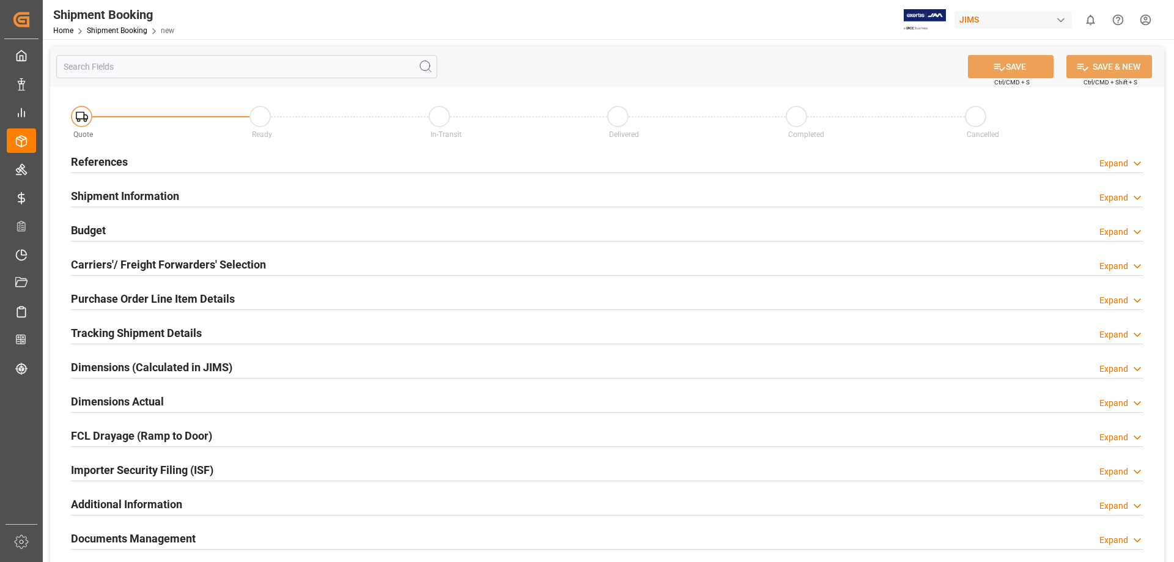
click at [102, 161] on h2 "References" at bounding box center [99, 161] width 57 height 17
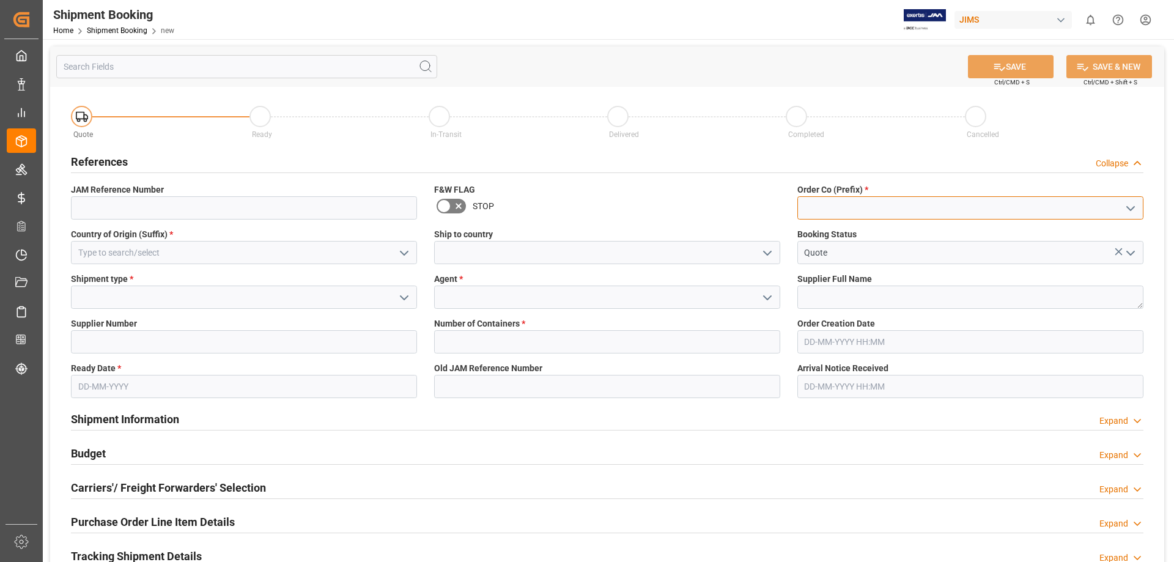
click at [851, 209] on input at bounding box center [970, 207] width 346 height 23
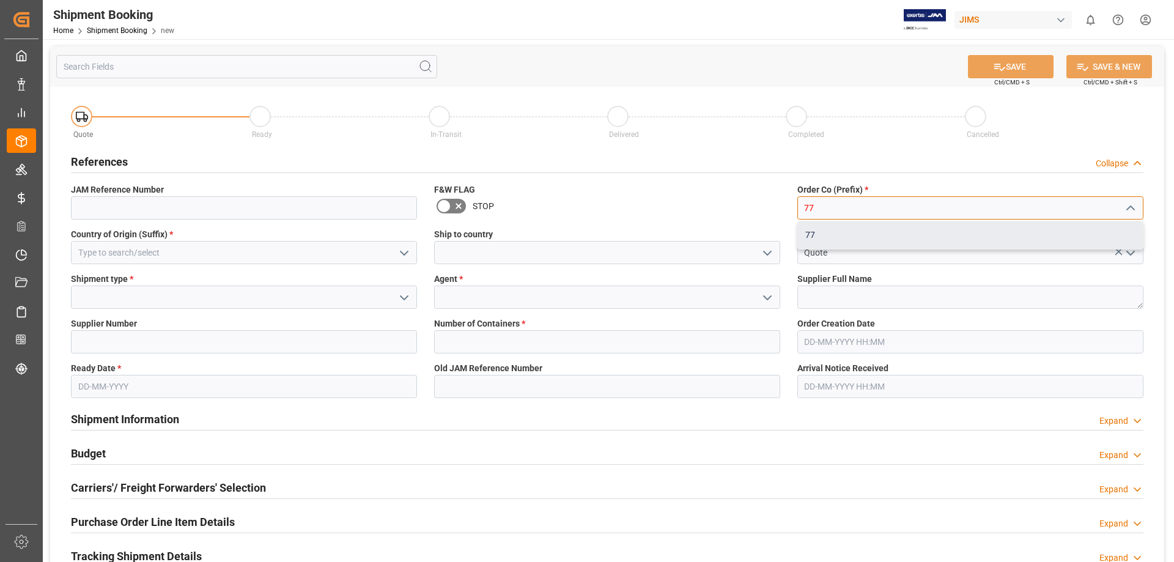
click at [818, 235] on div "77" at bounding box center [970, 235] width 345 height 28
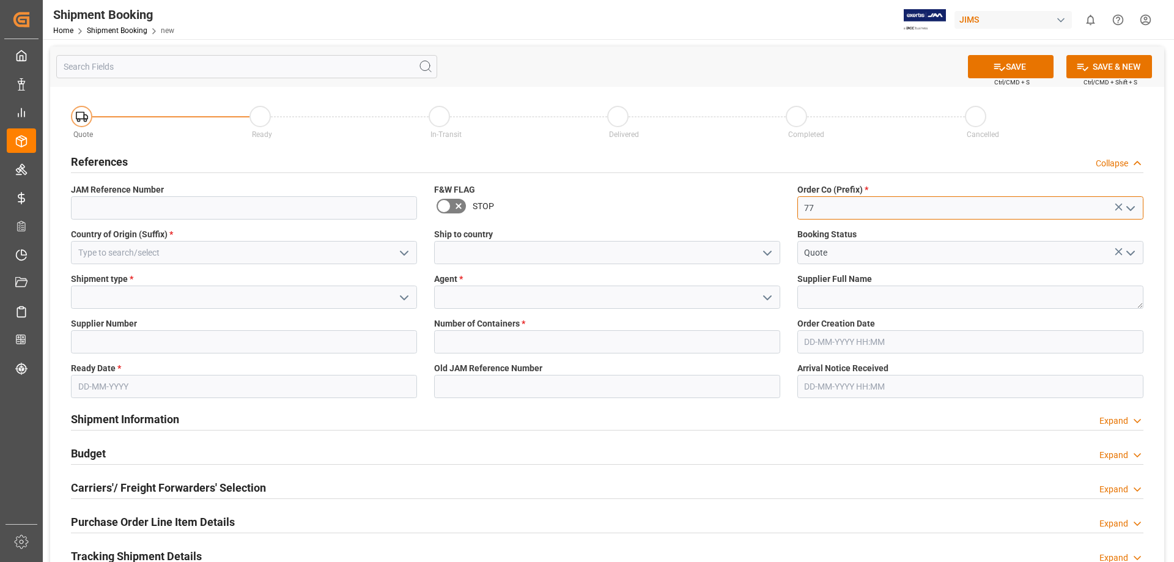
type input "77"
click at [114, 290] on input at bounding box center [244, 297] width 346 height 23
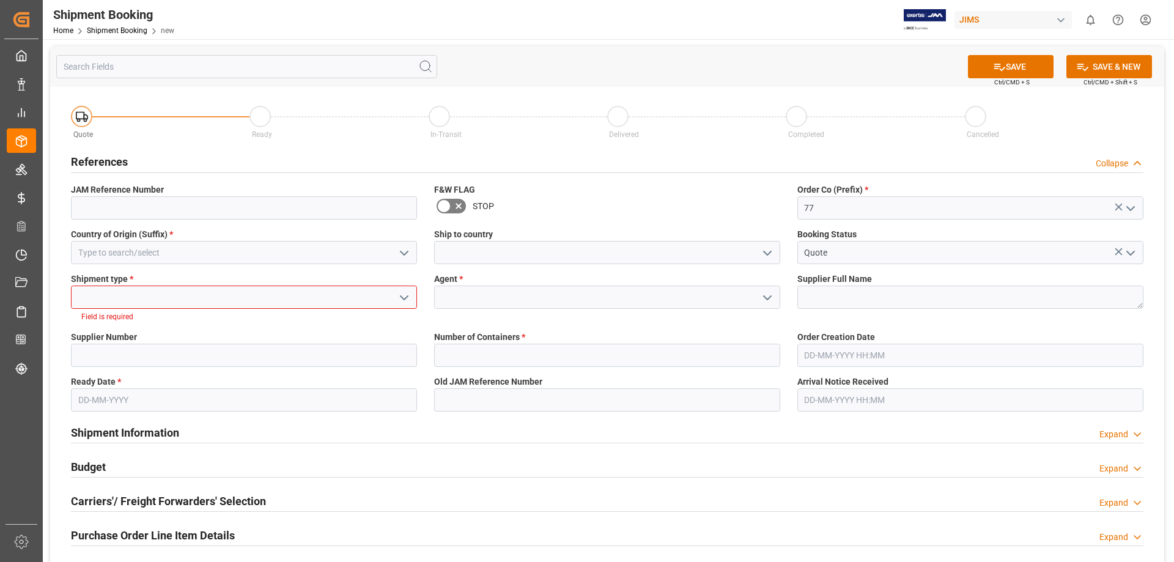
click at [407, 299] on icon "open menu" at bounding box center [404, 297] width 15 height 15
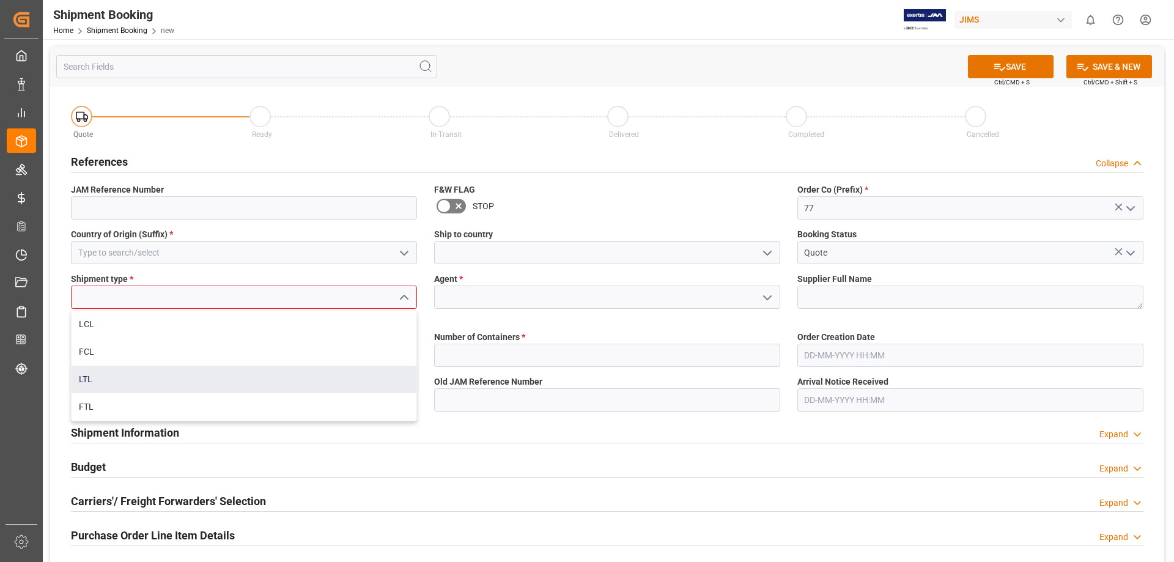
click at [158, 380] on div "LTL" at bounding box center [244, 380] width 345 height 28
type input "LTL"
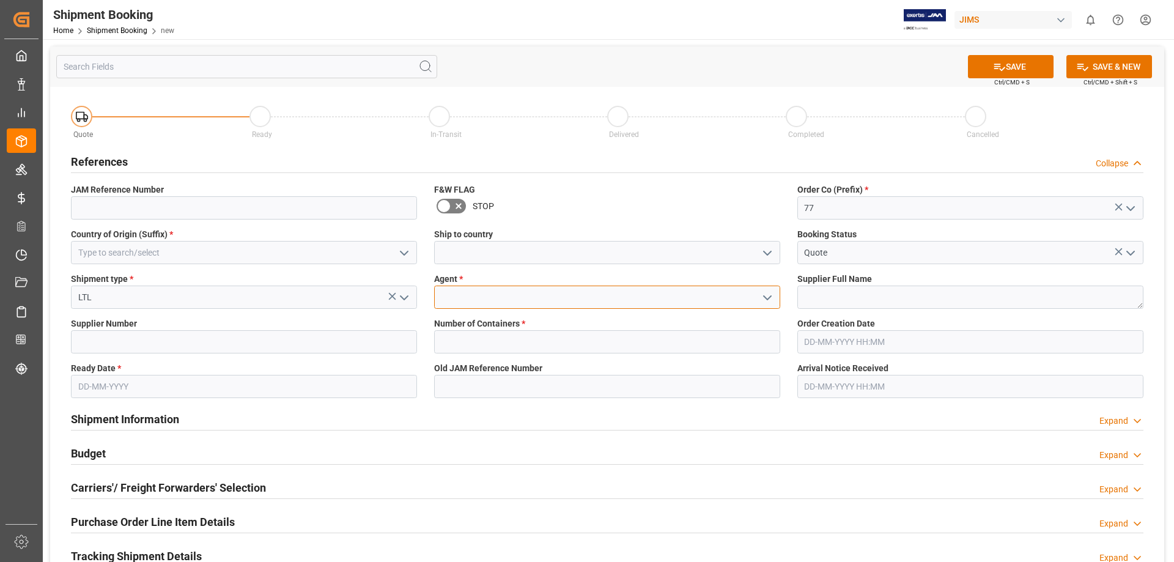
click at [488, 293] on input at bounding box center [607, 297] width 346 height 23
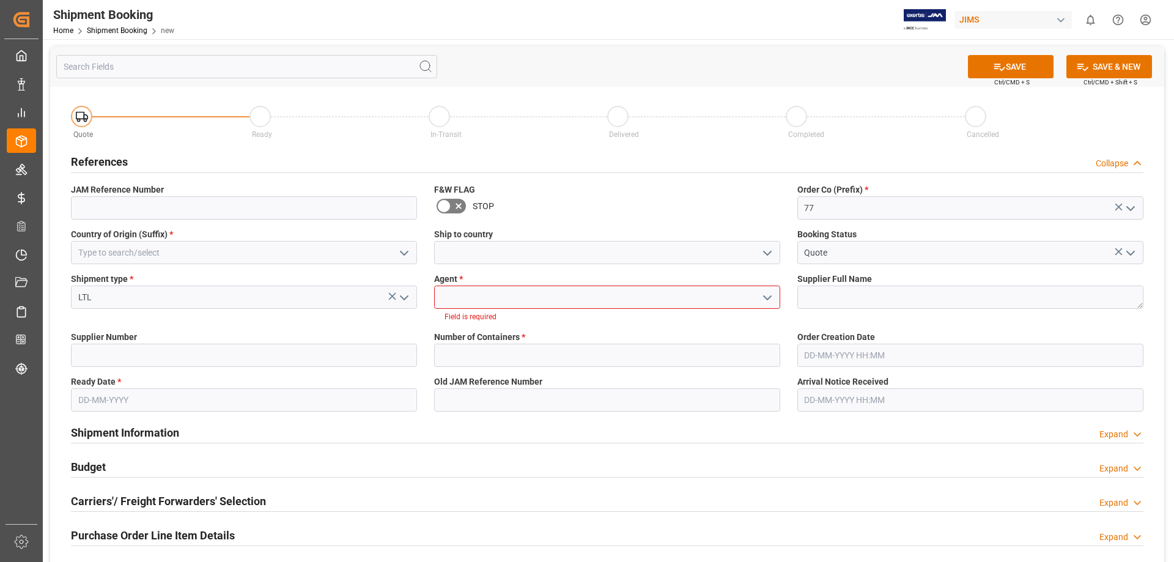
click at [773, 302] on icon "open menu" at bounding box center [767, 297] width 15 height 15
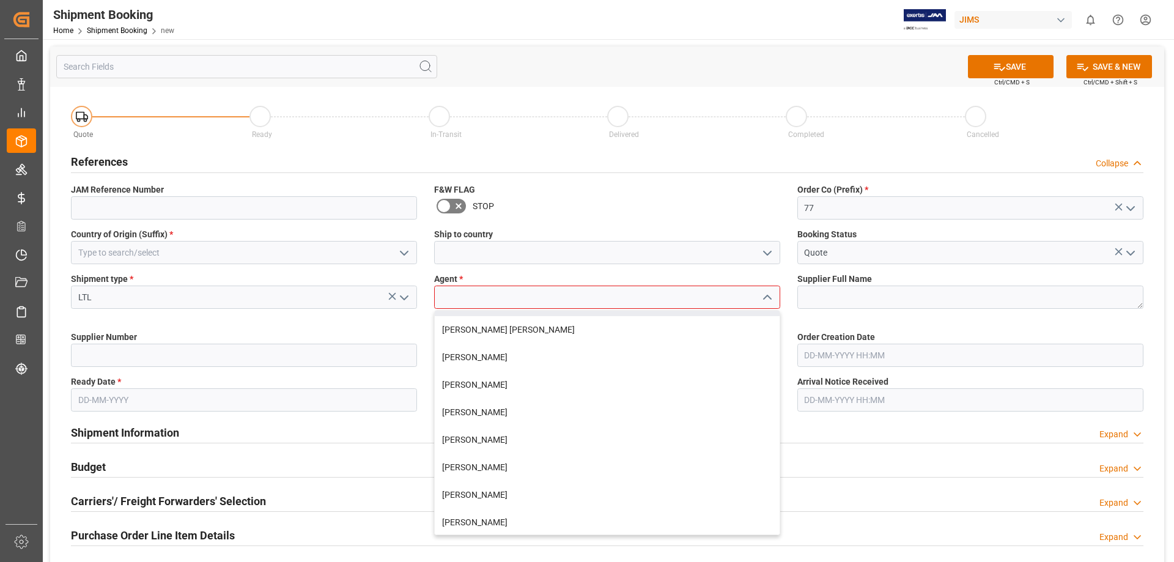
scroll to position [102, 0]
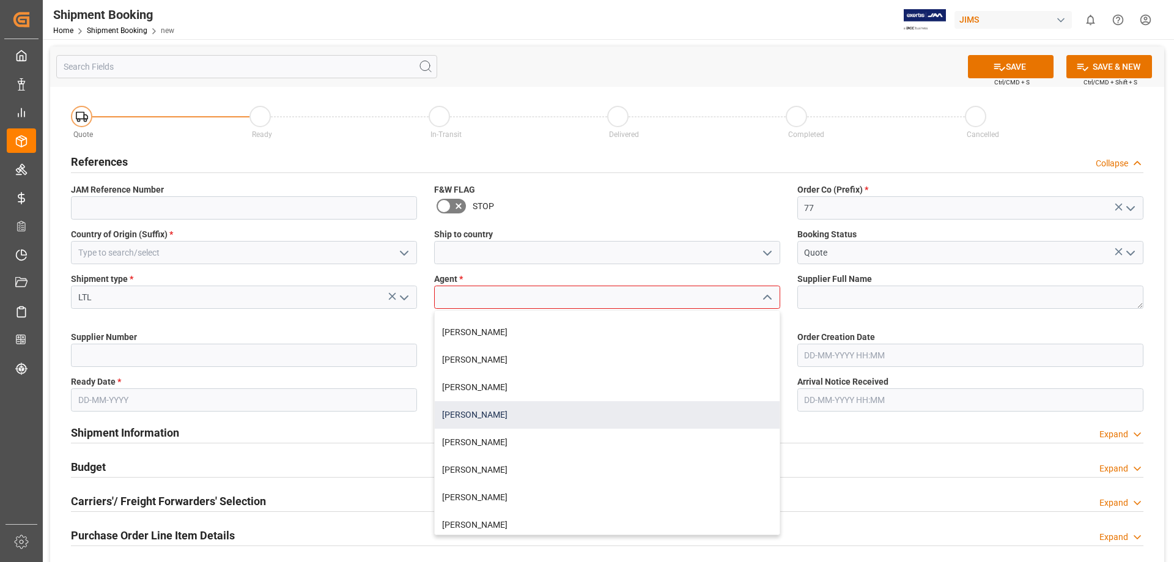
click at [547, 419] on div "[PERSON_NAME]" at bounding box center [607, 415] width 345 height 28
type input "[PERSON_NAME]"
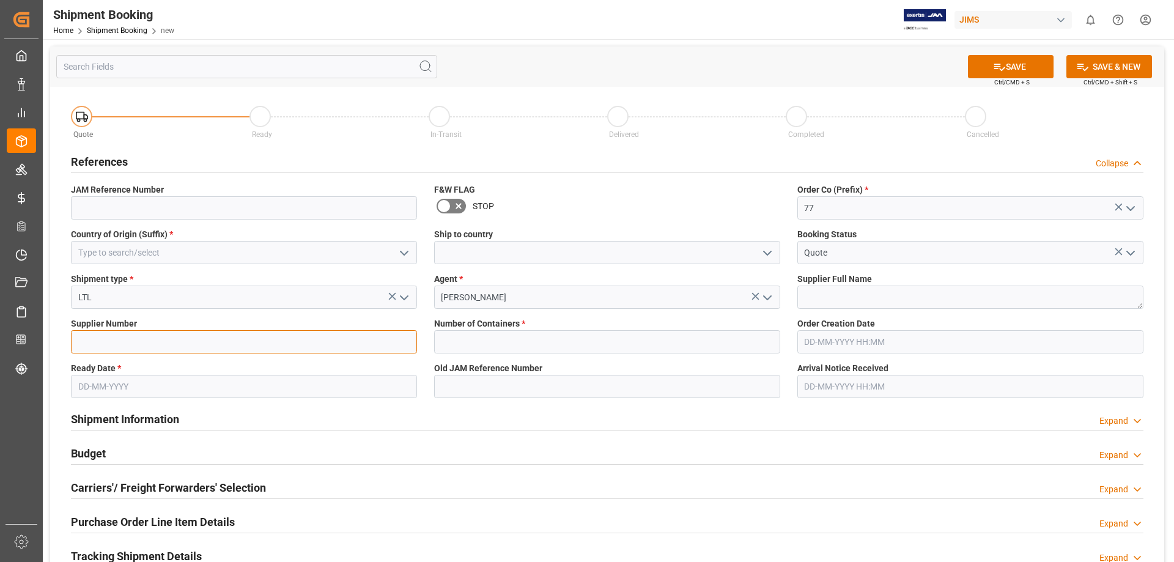
click at [102, 344] on input at bounding box center [244, 341] width 346 height 23
type input "557"
click at [101, 389] on input "text" at bounding box center [244, 386] width 346 height 23
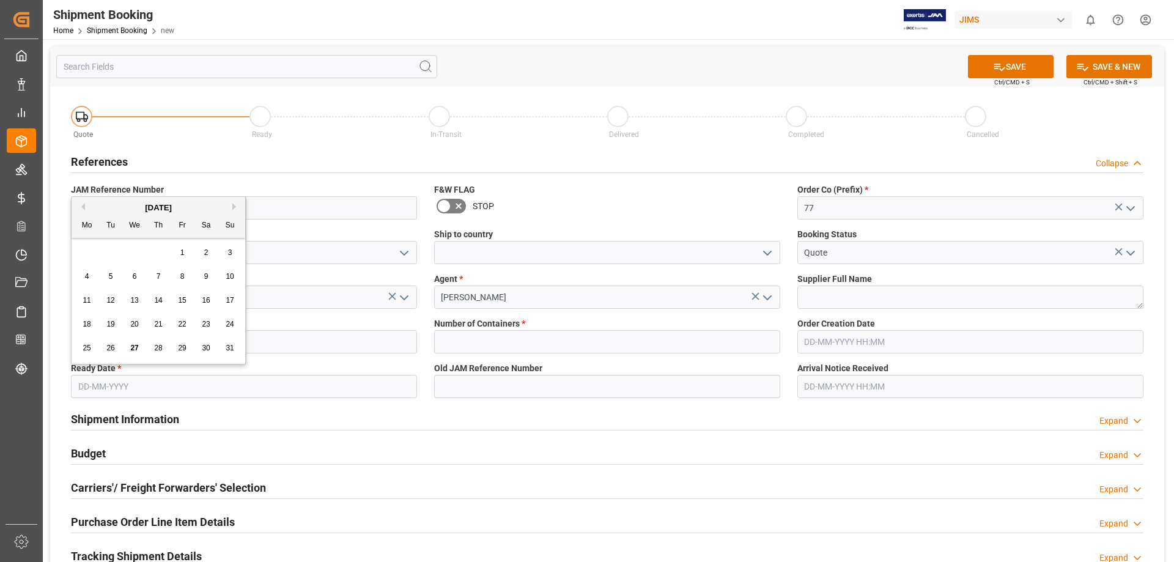
click at [159, 347] on span "28" at bounding box center [158, 348] width 8 height 9
type input "[DATE]"
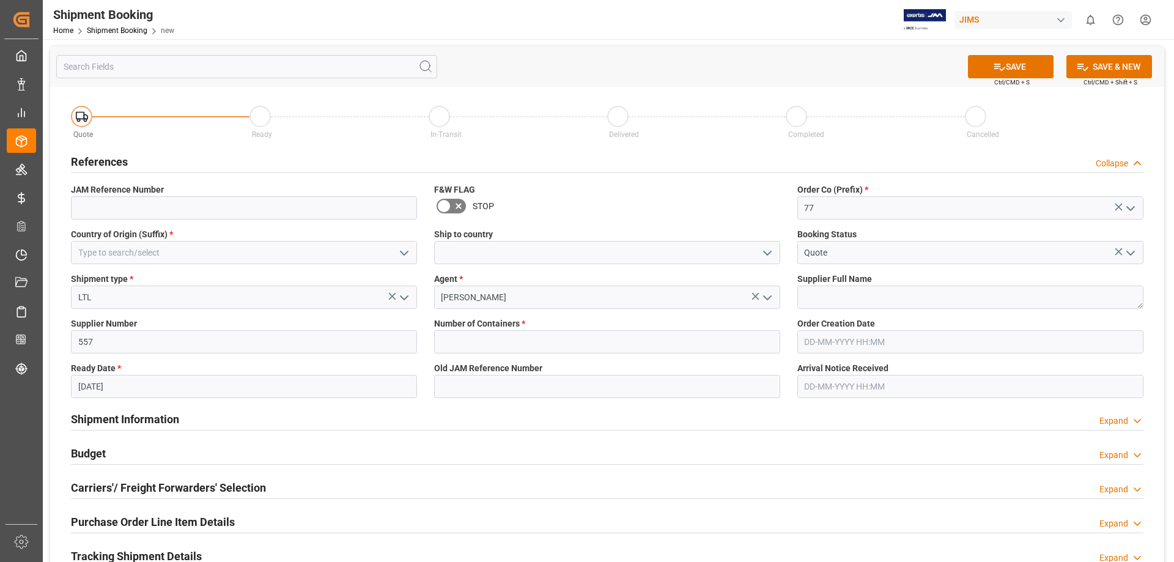
click at [591, 437] on div "Budget Expand" at bounding box center [607, 454] width 1090 height 34
click at [484, 343] on input "text" at bounding box center [607, 341] width 346 height 23
type input "0"
click at [312, 253] on input at bounding box center [244, 252] width 346 height 23
click at [406, 251] on icon "open menu" at bounding box center [404, 253] width 15 height 15
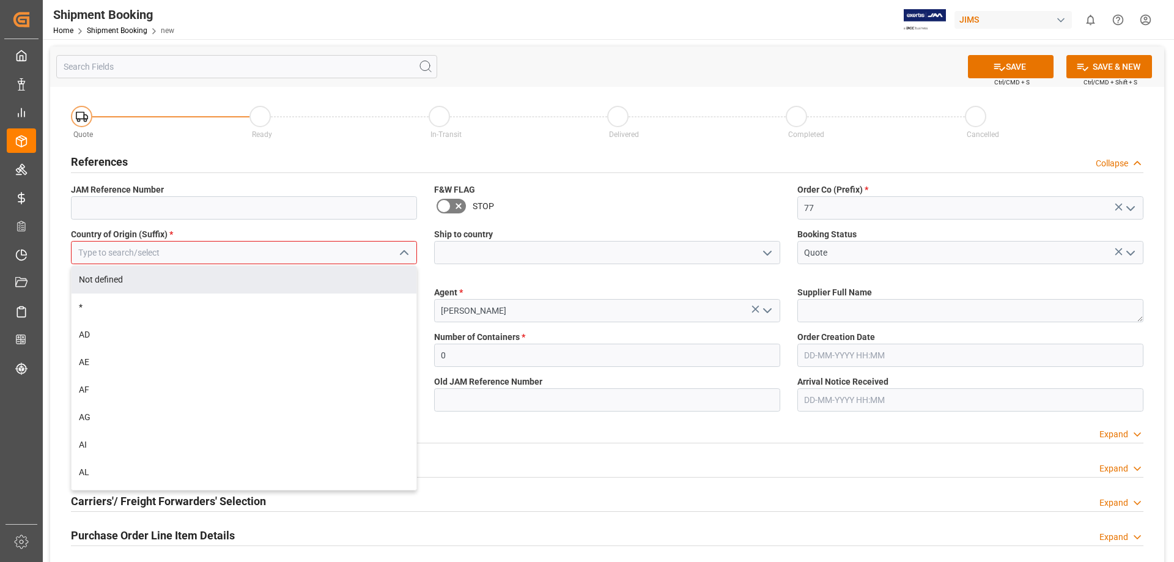
click at [154, 254] on input at bounding box center [244, 252] width 346 height 23
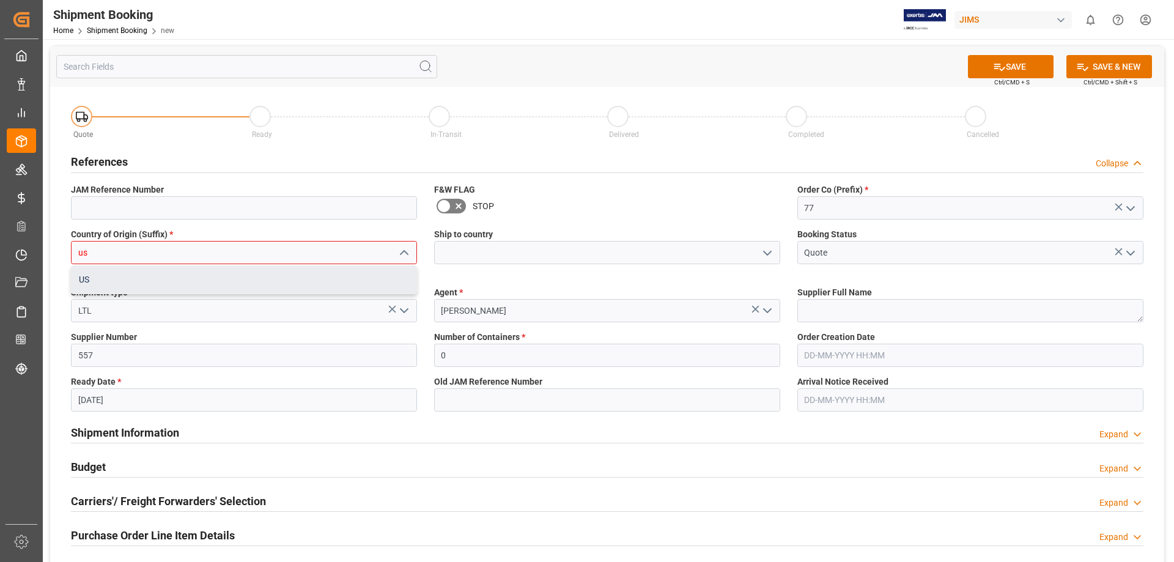
click at [142, 276] on div "US" at bounding box center [244, 280] width 345 height 28
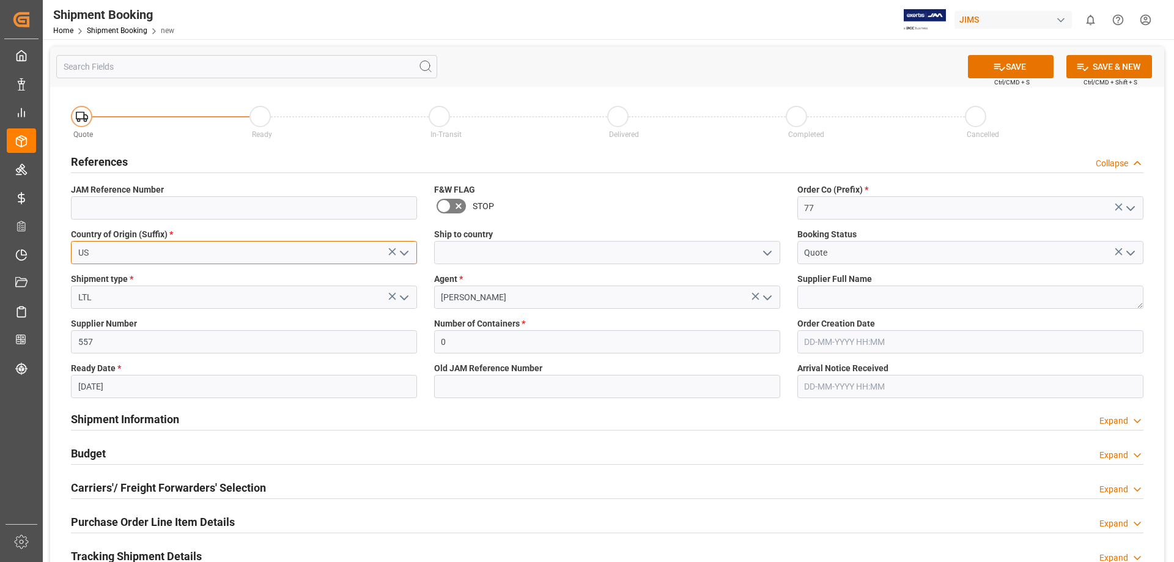
type input "US"
click at [770, 253] on icon "open menu" at bounding box center [767, 253] width 15 height 15
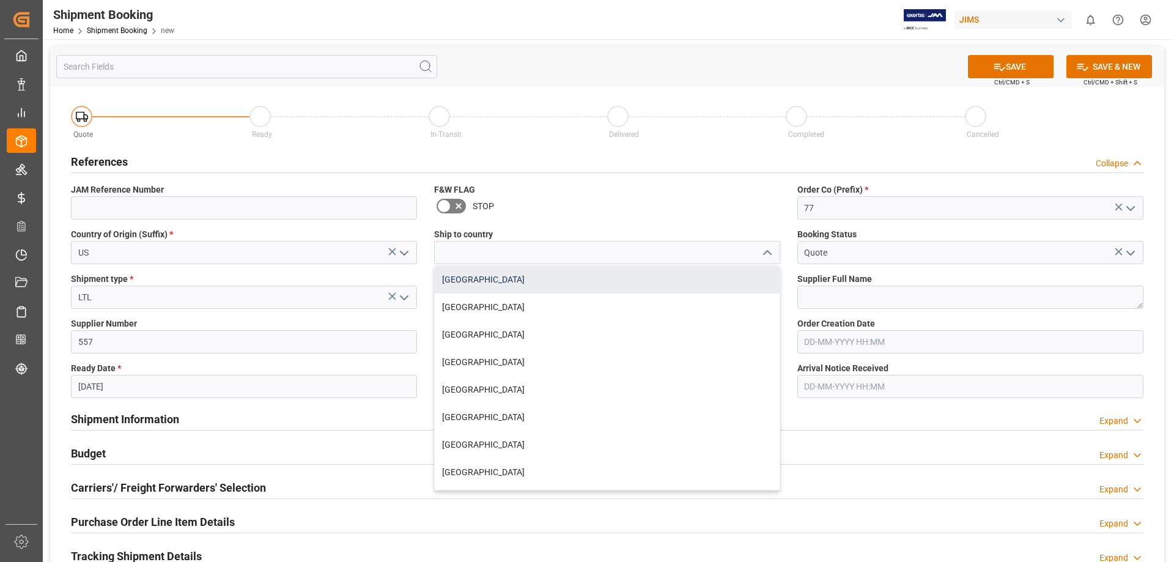
click at [509, 284] on div "[GEOGRAPHIC_DATA]" at bounding box center [607, 280] width 345 height 28
type input "[GEOGRAPHIC_DATA]"
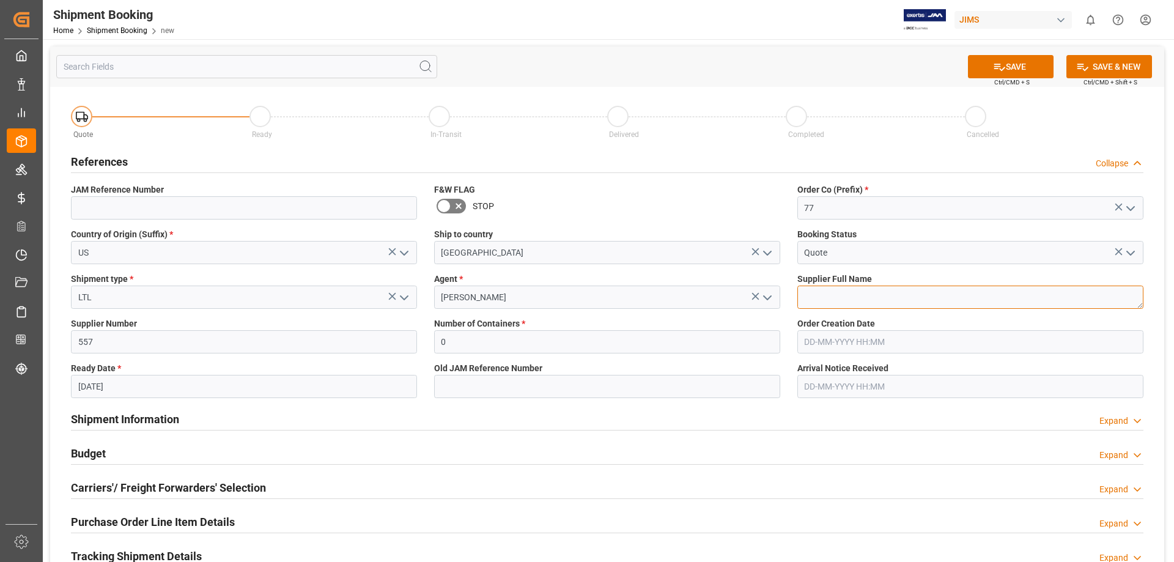
click at [830, 293] on textarea at bounding box center [970, 297] width 346 height 23
type textarea "a"
type textarea "Ashly"
click at [1014, 59] on button "SAVE" at bounding box center [1011, 66] width 86 height 23
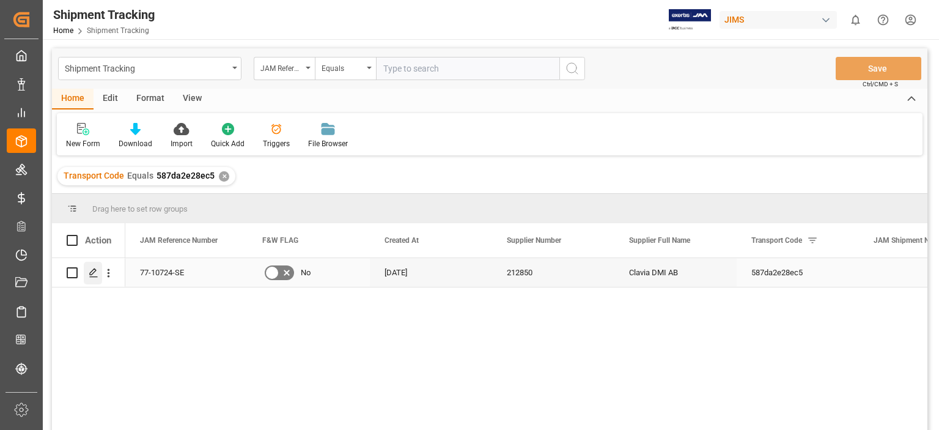
click at [95, 275] on icon "Press SPACE to select this row." at bounding box center [94, 273] width 10 height 10
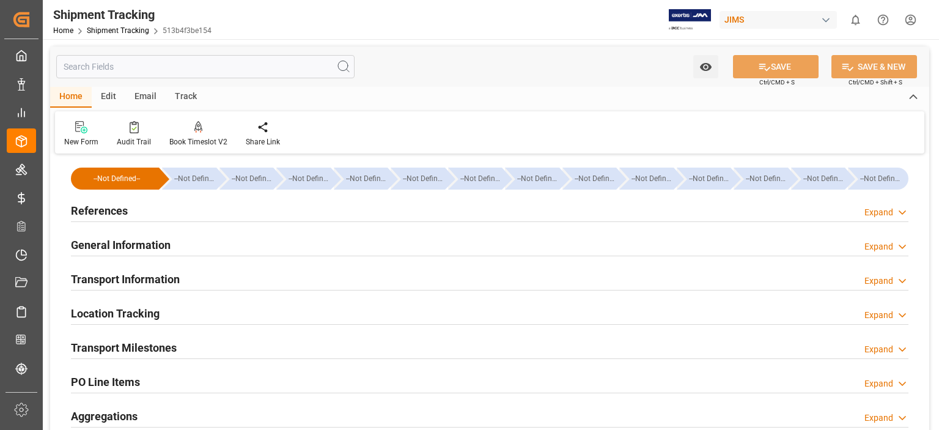
type input "26-08-2025 00:00"
type input "30-08-2025 00:00"
type input "[DATE]"
type input "27-08-2025"
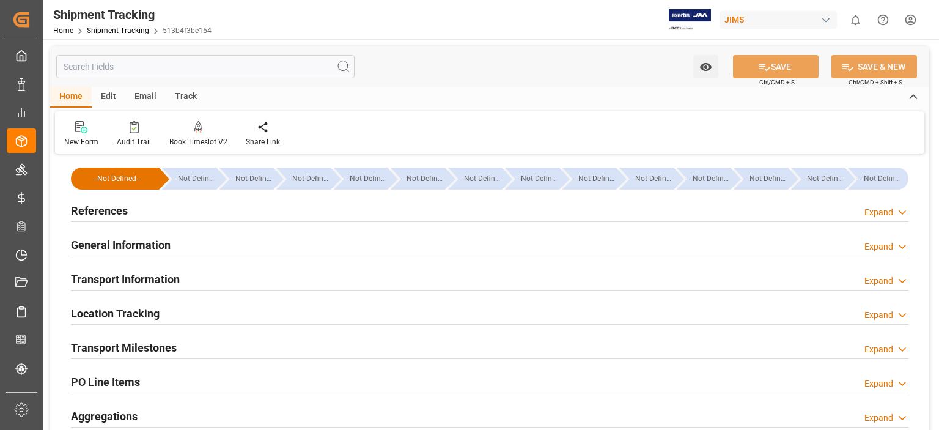
click at [164, 346] on h2 "Transport Milestones" at bounding box center [124, 347] width 106 height 17
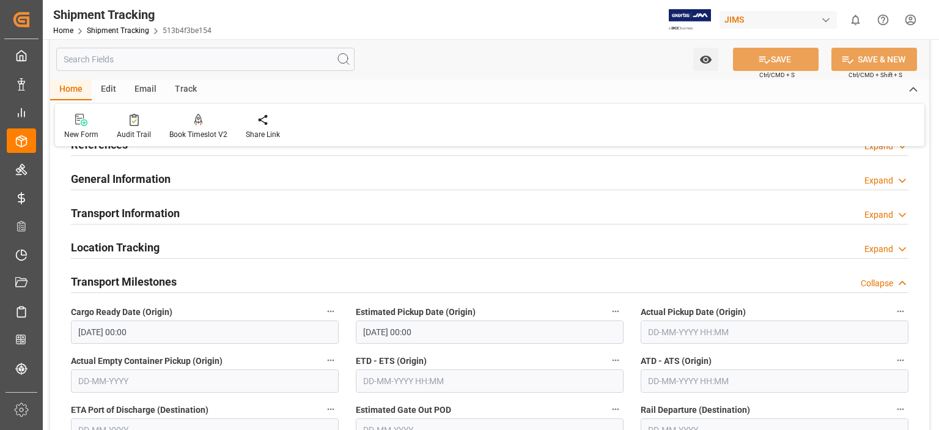
scroll to position [102, 0]
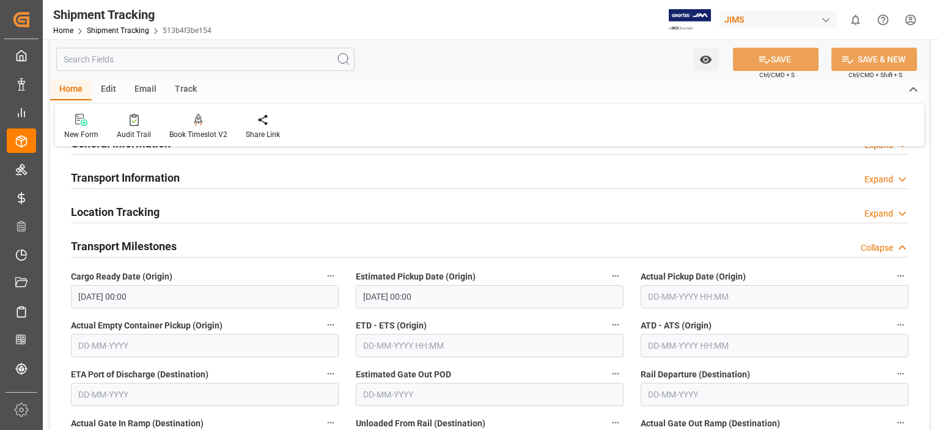
click at [137, 174] on h2 "Transport Information" at bounding box center [125, 177] width 109 height 17
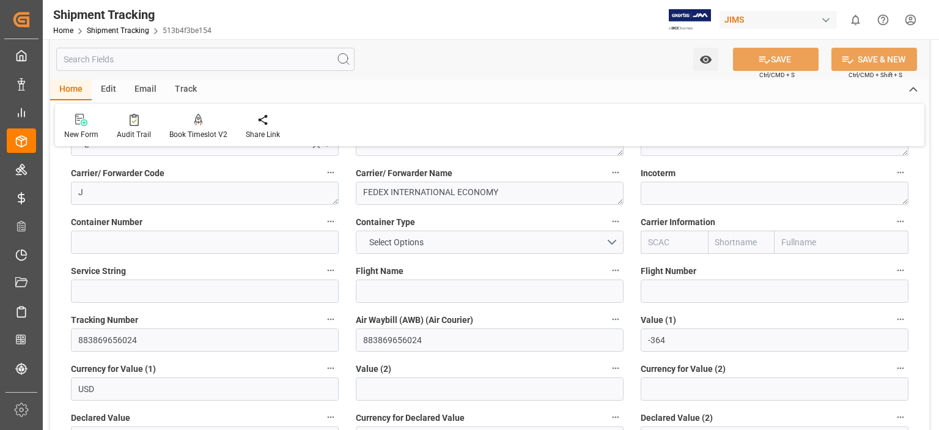
scroll to position [204, 0]
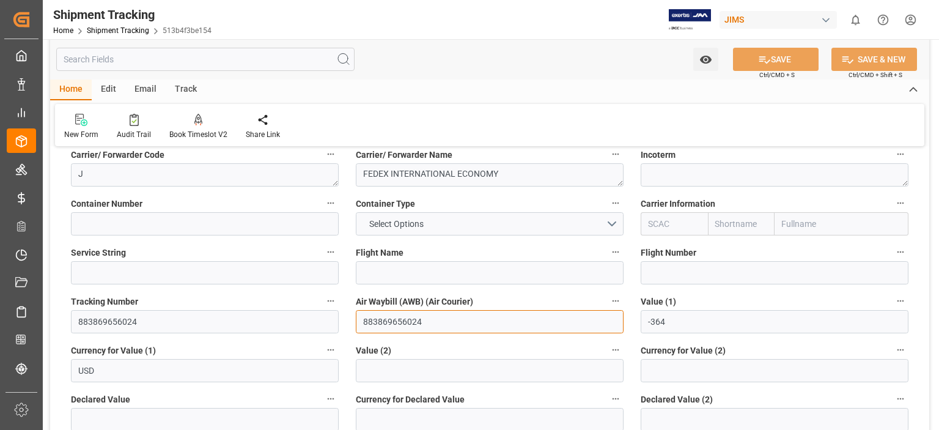
drag, startPoint x: 430, startPoint y: 325, endPoint x: 285, endPoint y: 260, distance: 159.1
click at [723, 286] on div "Flight Number" at bounding box center [774, 264] width 285 height 49
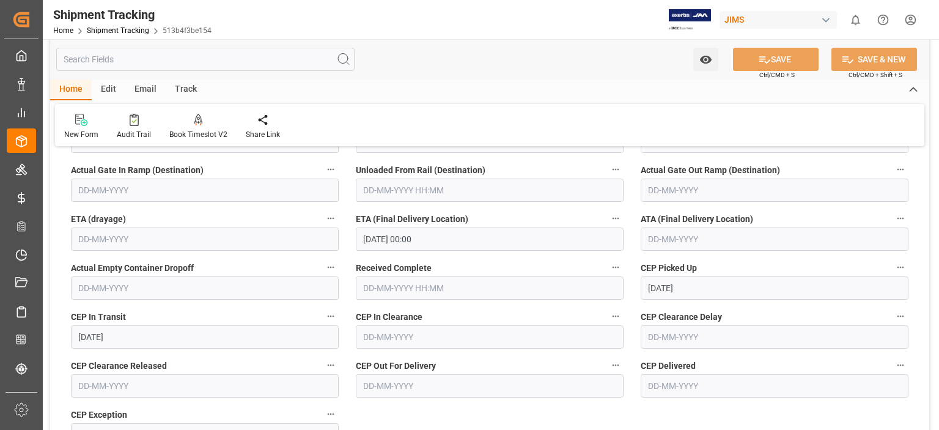
scroll to position [815, 0]
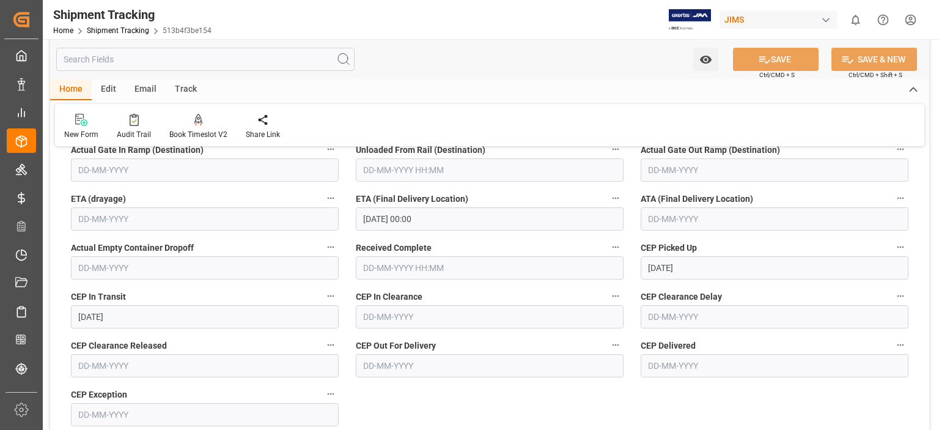
click at [377, 216] on input "30-08-2025 00:00" at bounding box center [490, 218] width 268 height 23
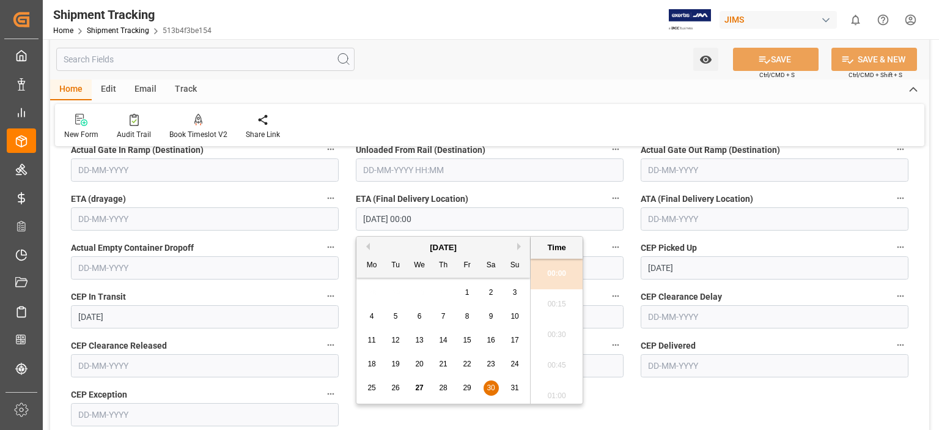
click at [523, 246] on button "Next Month" at bounding box center [520, 246] width 7 height 7
click at [394, 293] on span "2" at bounding box center [396, 292] width 4 height 9
type input "02-09-2025 00:00"
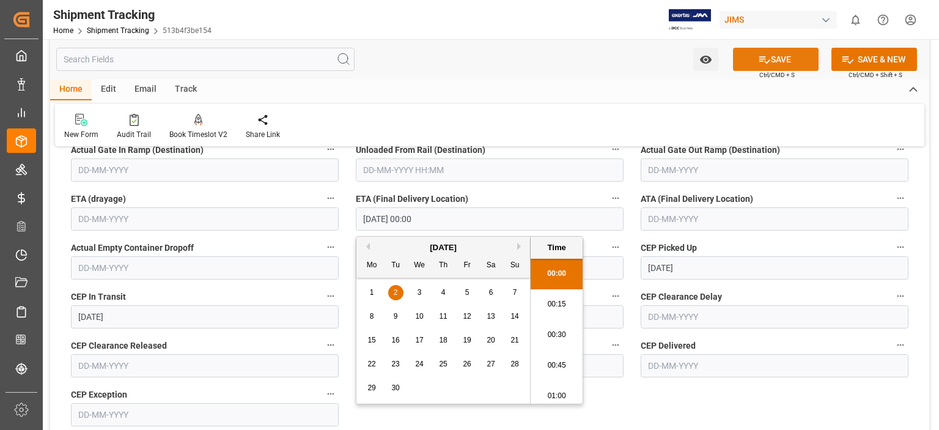
click at [774, 61] on button "SAVE" at bounding box center [776, 59] width 86 height 23
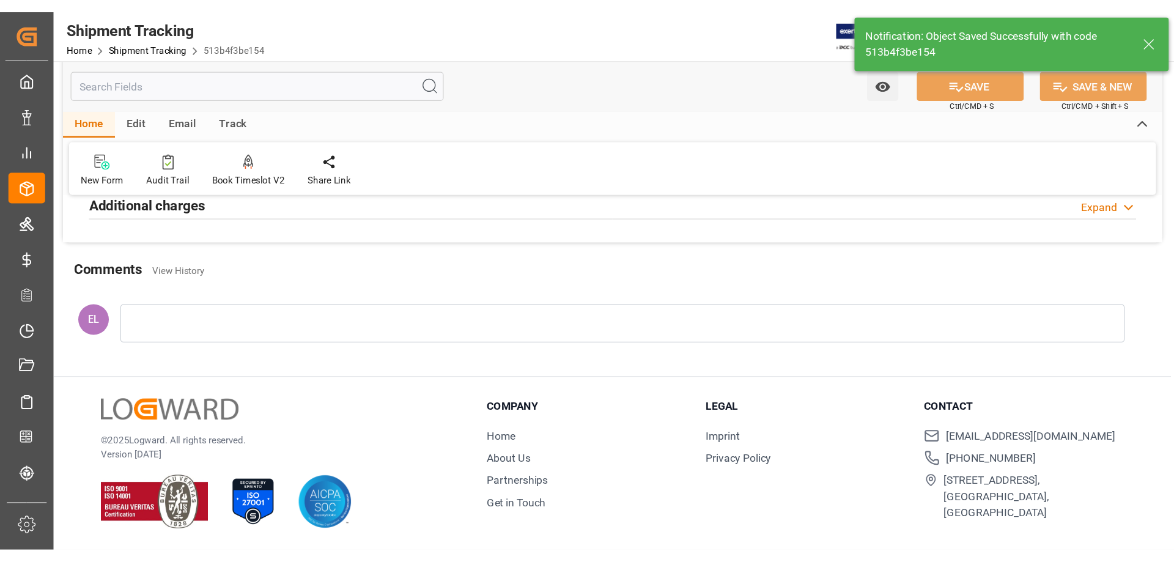
scroll to position [0, 0]
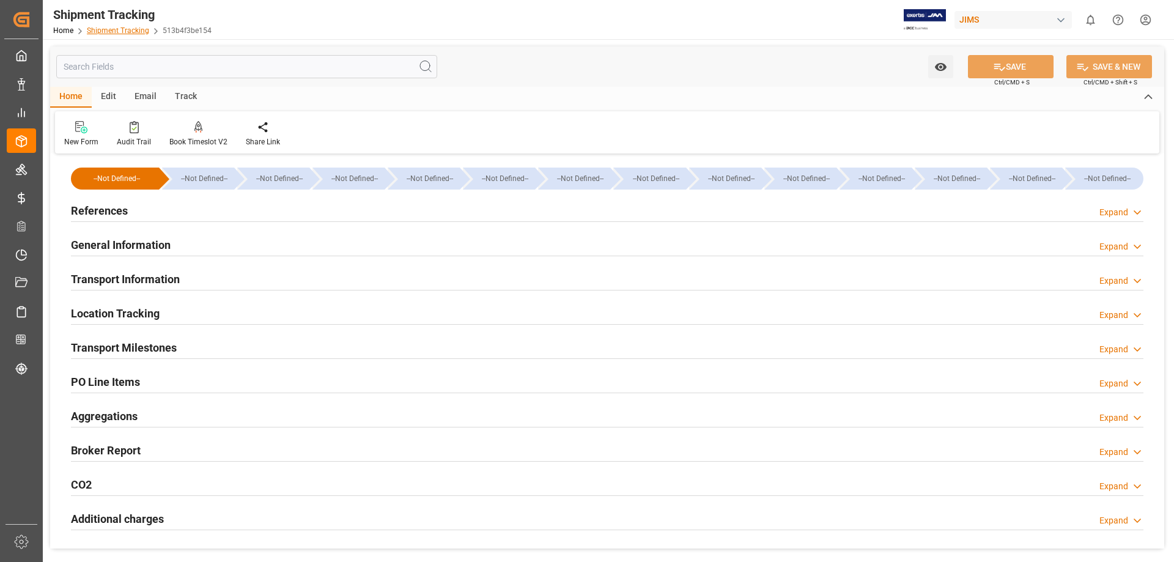
click at [135, 31] on link "Shipment Tracking" at bounding box center [118, 30] width 62 height 9
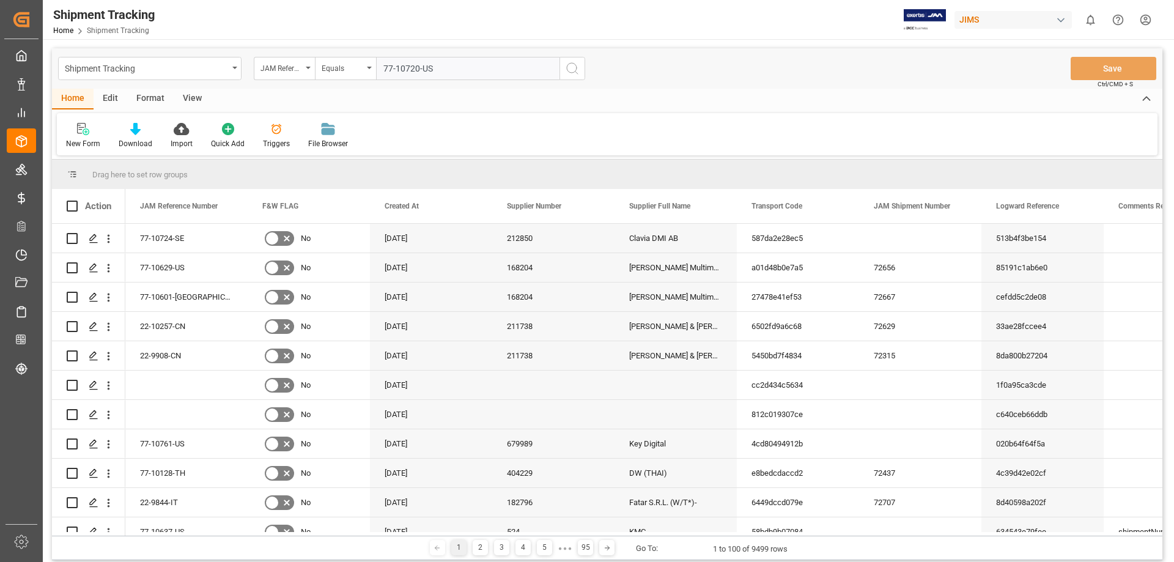
type input "77-10720-US"
click at [575, 70] on icon "search button" at bounding box center [572, 68] width 15 height 15
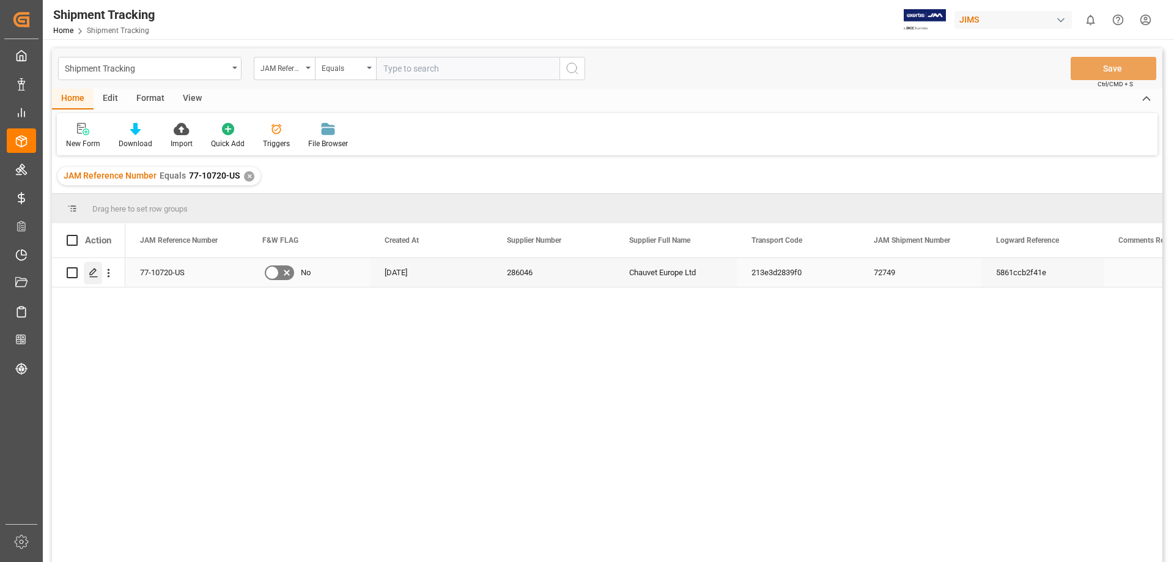
click at [93, 279] on div "Press SPACE to select this row." at bounding box center [93, 273] width 18 height 23
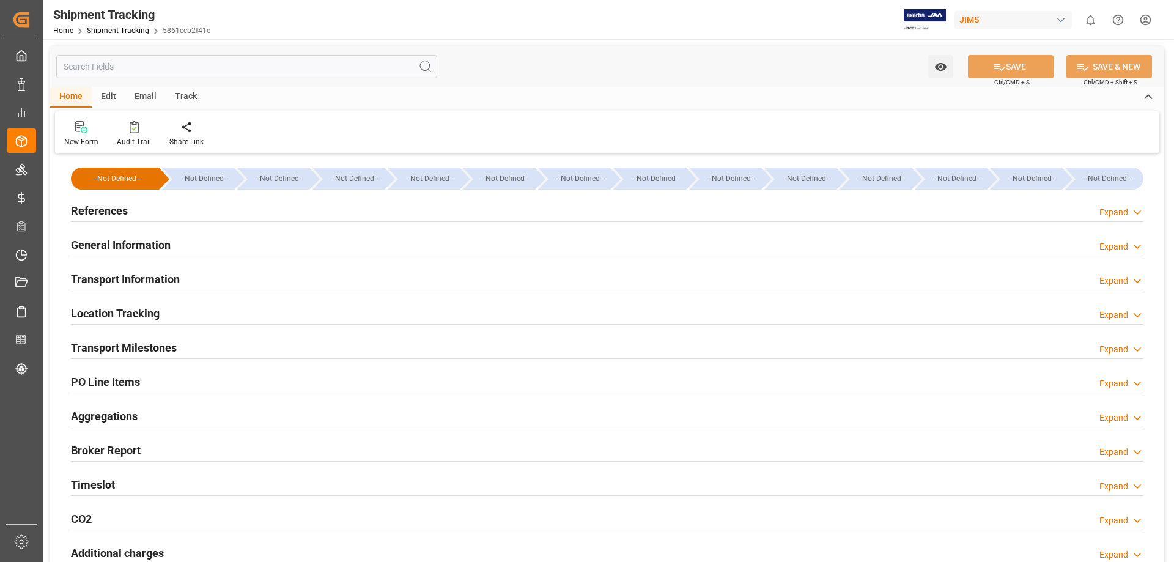
type input "25-08-2025 00:00"
type input "26-08-2025 00:00"
type input "02-09-2025 00:00"
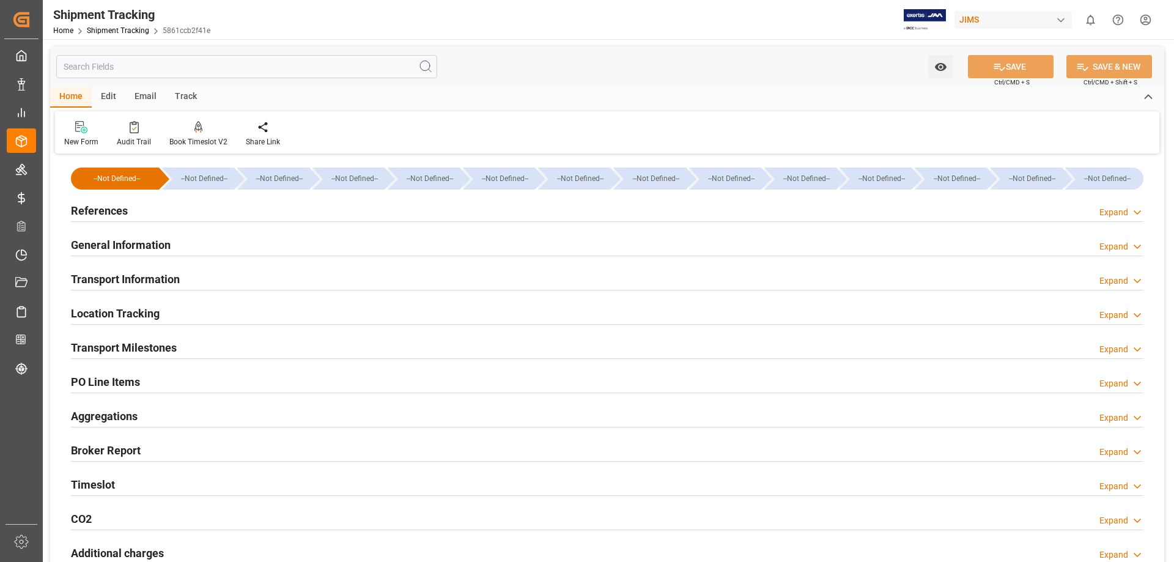
click at [165, 350] on h2 "Transport Milestones" at bounding box center [124, 347] width 106 height 17
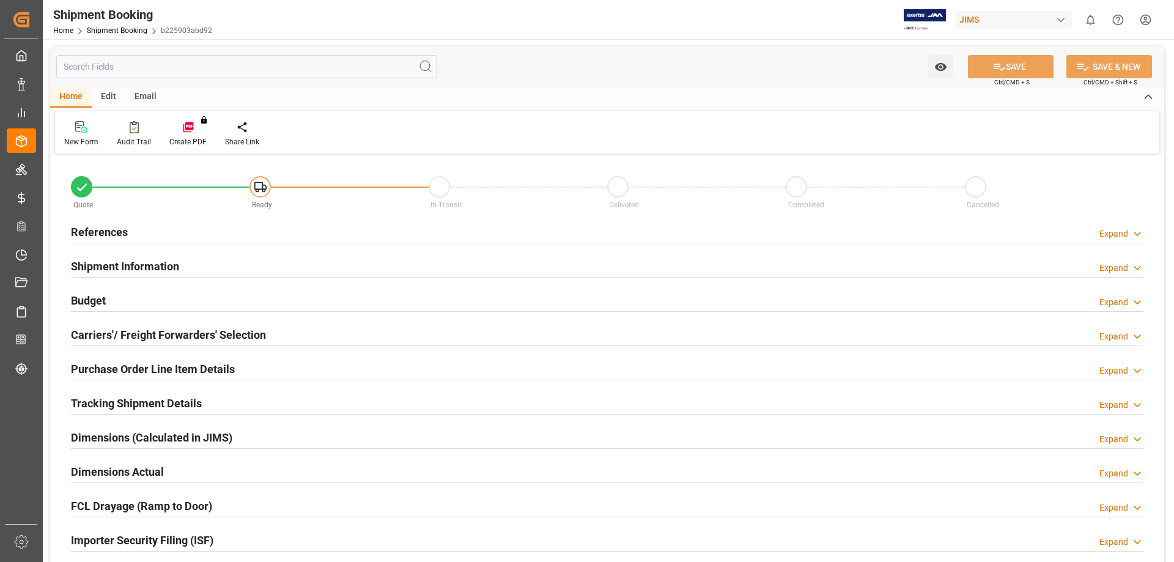
type input "0"
type input "[DATE]"
click at [102, 223] on div "References" at bounding box center [99, 231] width 57 height 23
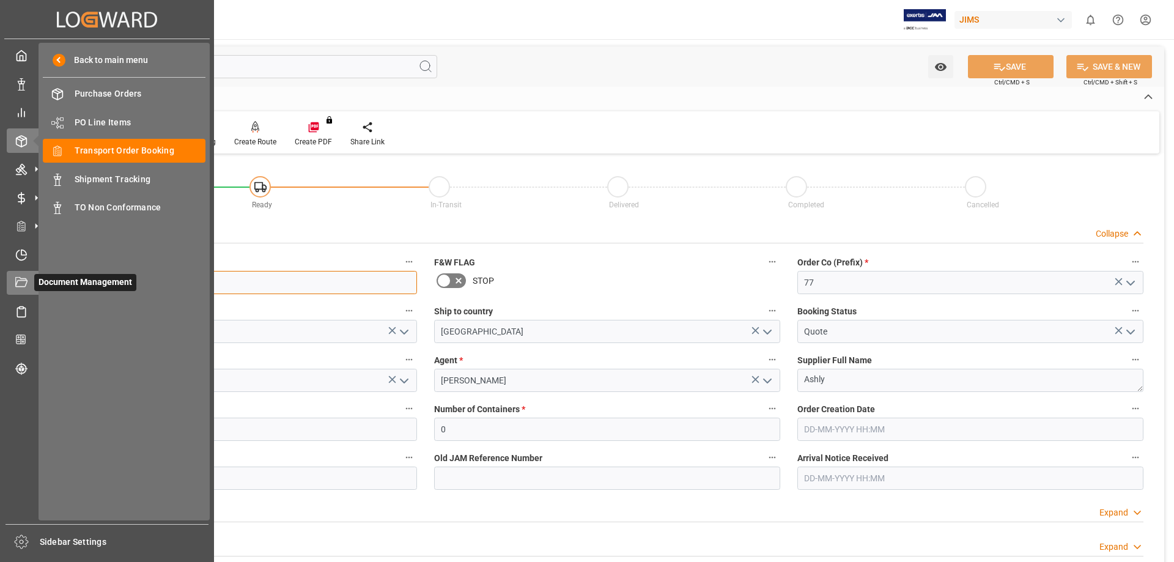
drag, startPoint x: 136, startPoint y: 284, endPoint x: 21, endPoint y: 289, distance: 115.1
click at [21, 289] on div "Created by potrace 1.15, written by Peter Selinger 2001-2017 Created by potrace…" at bounding box center [587, 281] width 1174 height 562
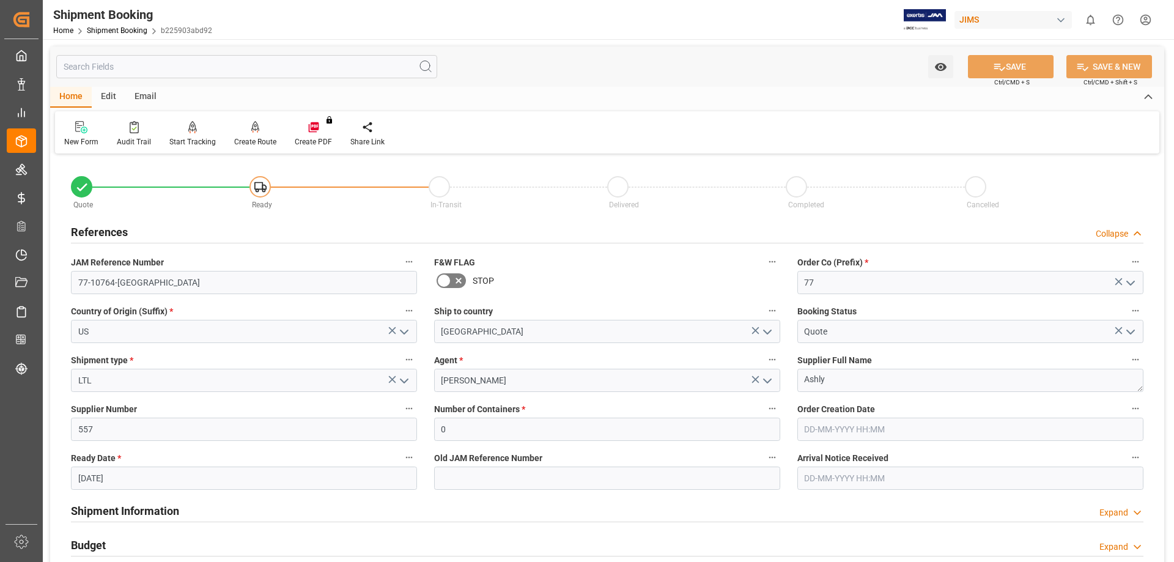
click at [328, 262] on label "JAM Reference Number" at bounding box center [244, 262] width 346 height 17
click at [401, 262] on button "JAM Reference Number" at bounding box center [409, 262] width 16 height 16
click at [334, 224] on div at bounding box center [587, 281] width 1174 height 562
